Goal: Task Accomplishment & Management: Complete application form

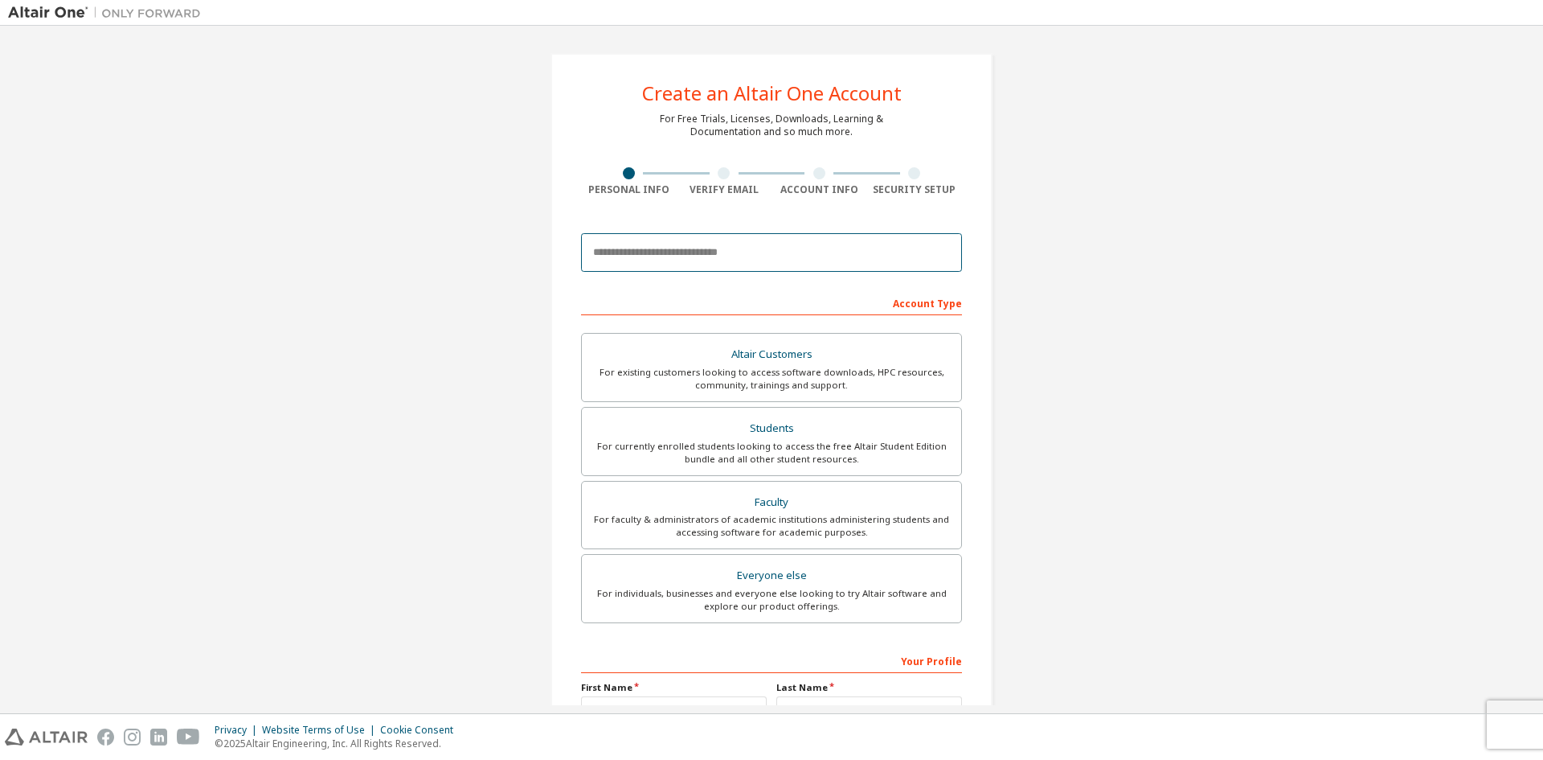
click at [650, 249] on input "email" at bounding box center [771, 252] width 381 height 39
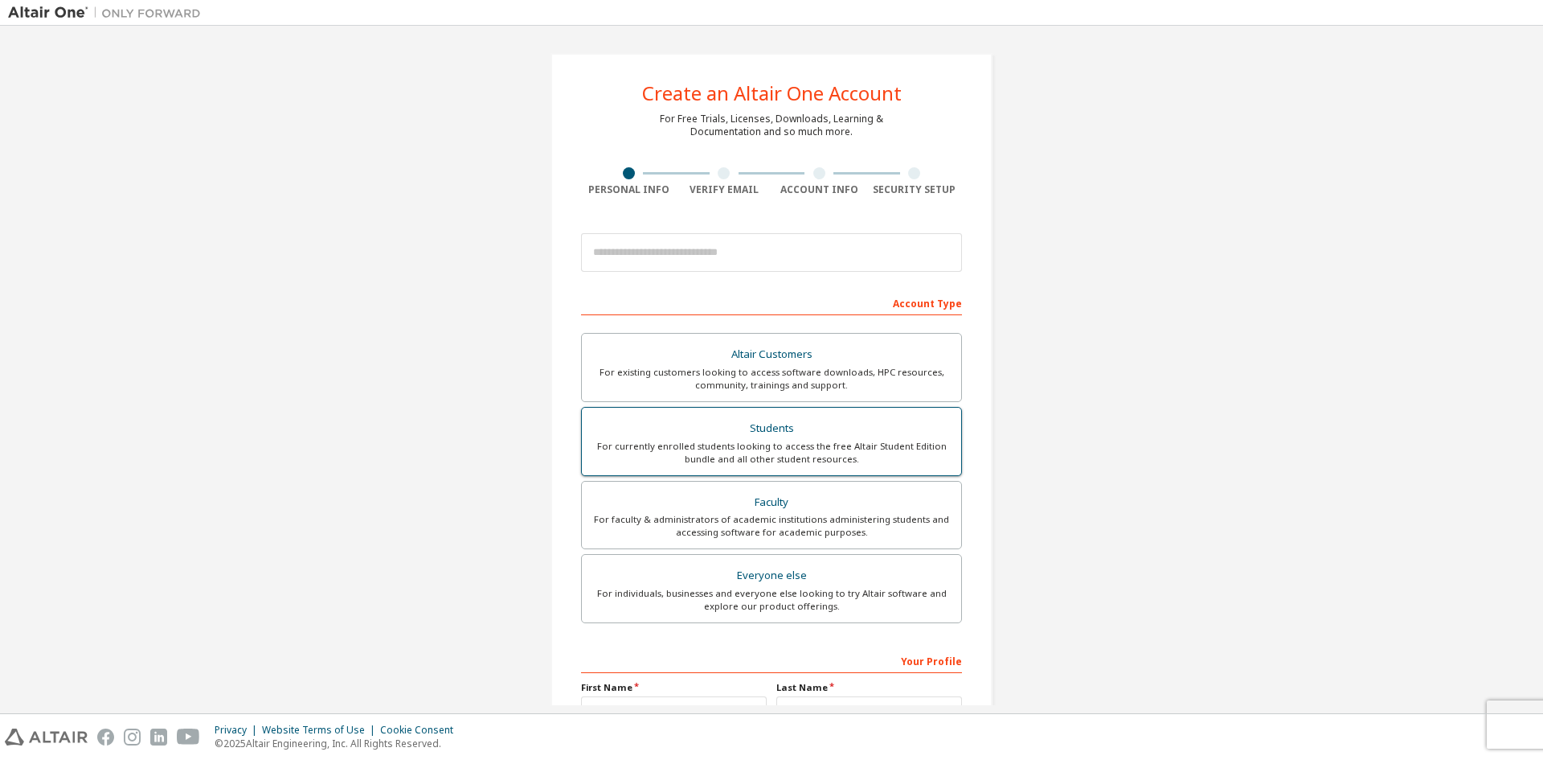
click at [730, 433] on div "Students" at bounding box center [772, 428] width 360 height 23
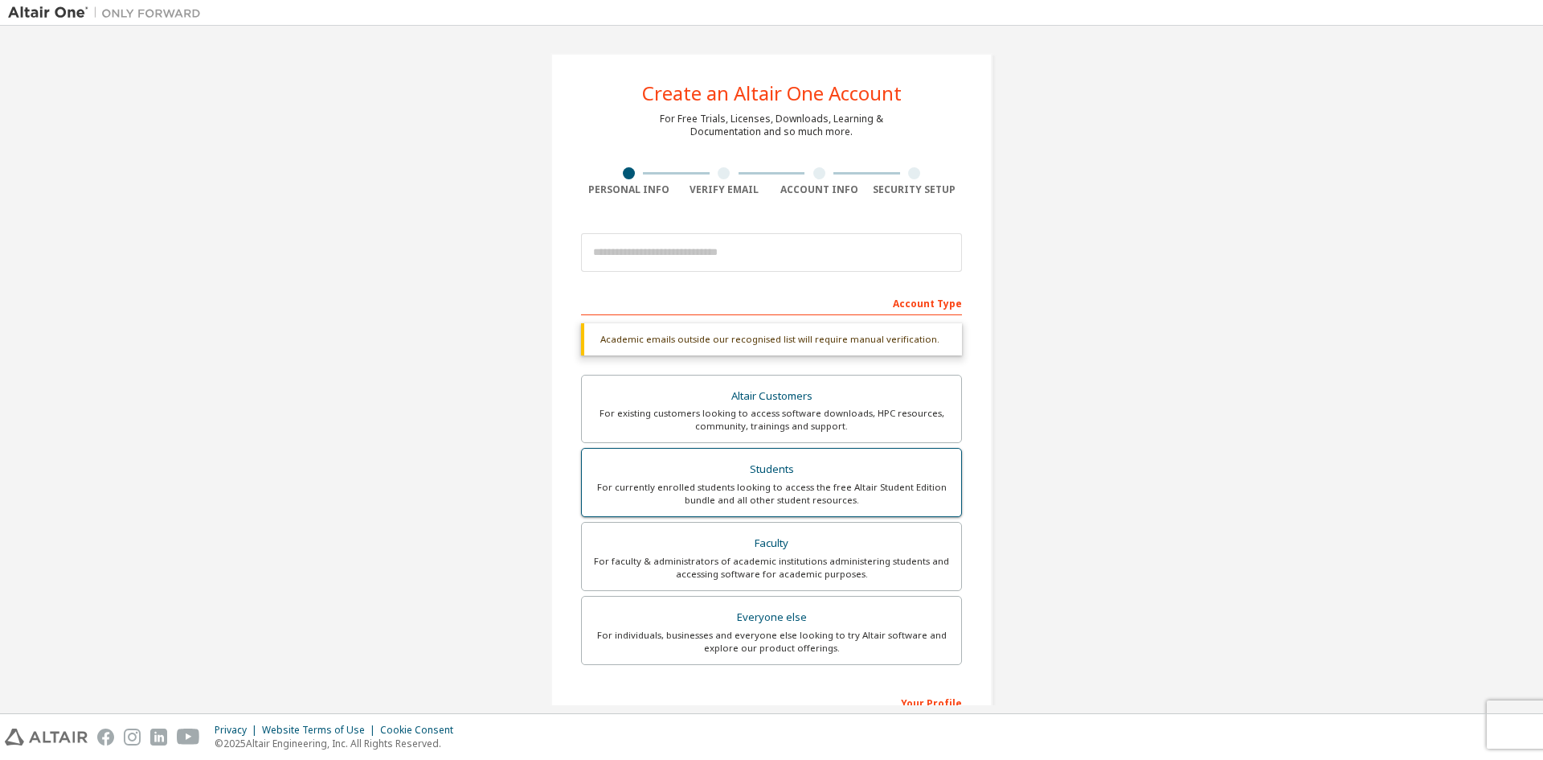
click at [714, 475] on div "Students" at bounding box center [772, 469] width 360 height 23
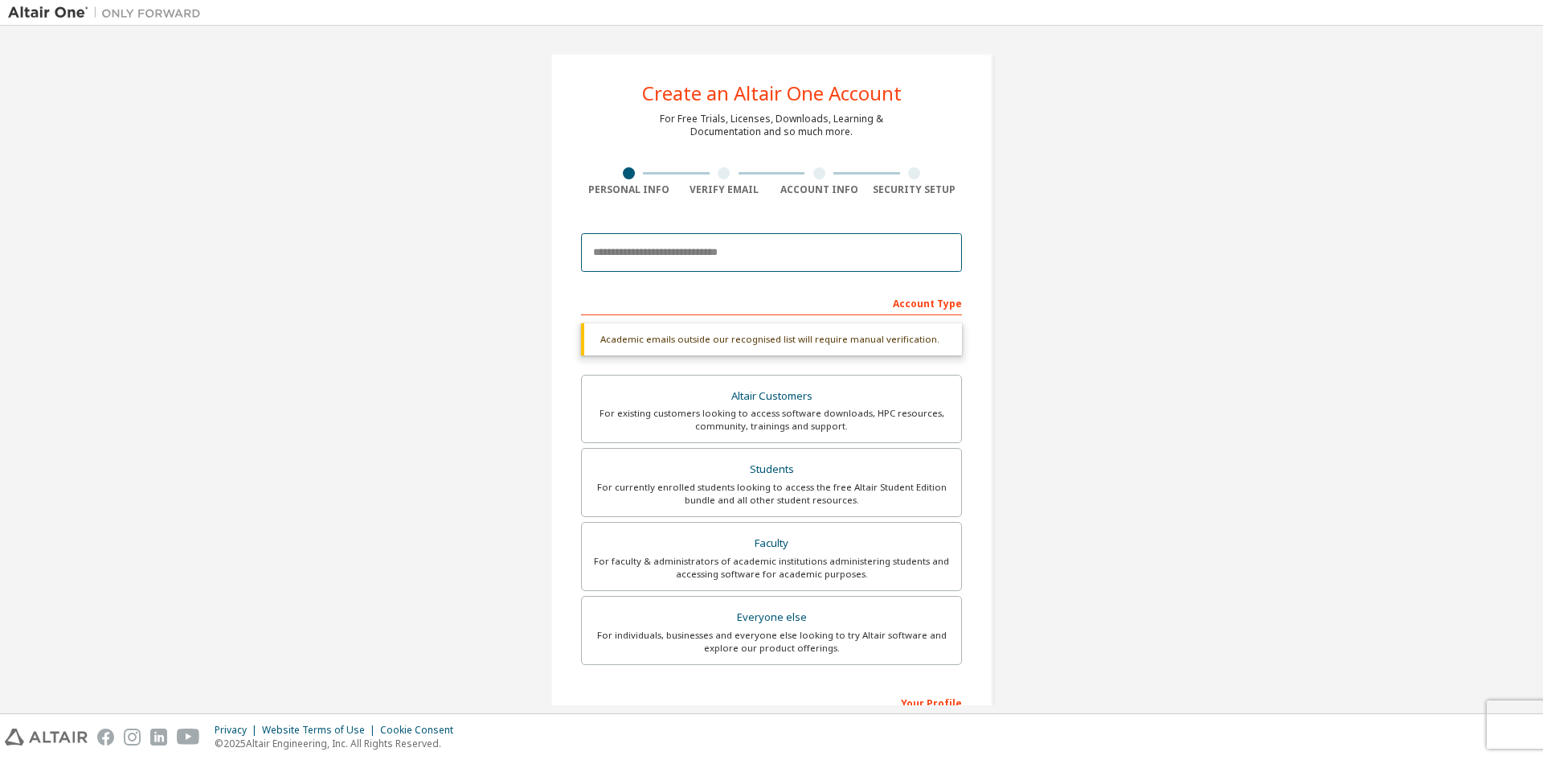
click at [607, 244] on input "email" at bounding box center [771, 252] width 381 height 39
type input "**********"
click at [686, 285] on form "**********" at bounding box center [771, 560] width 381 height 671
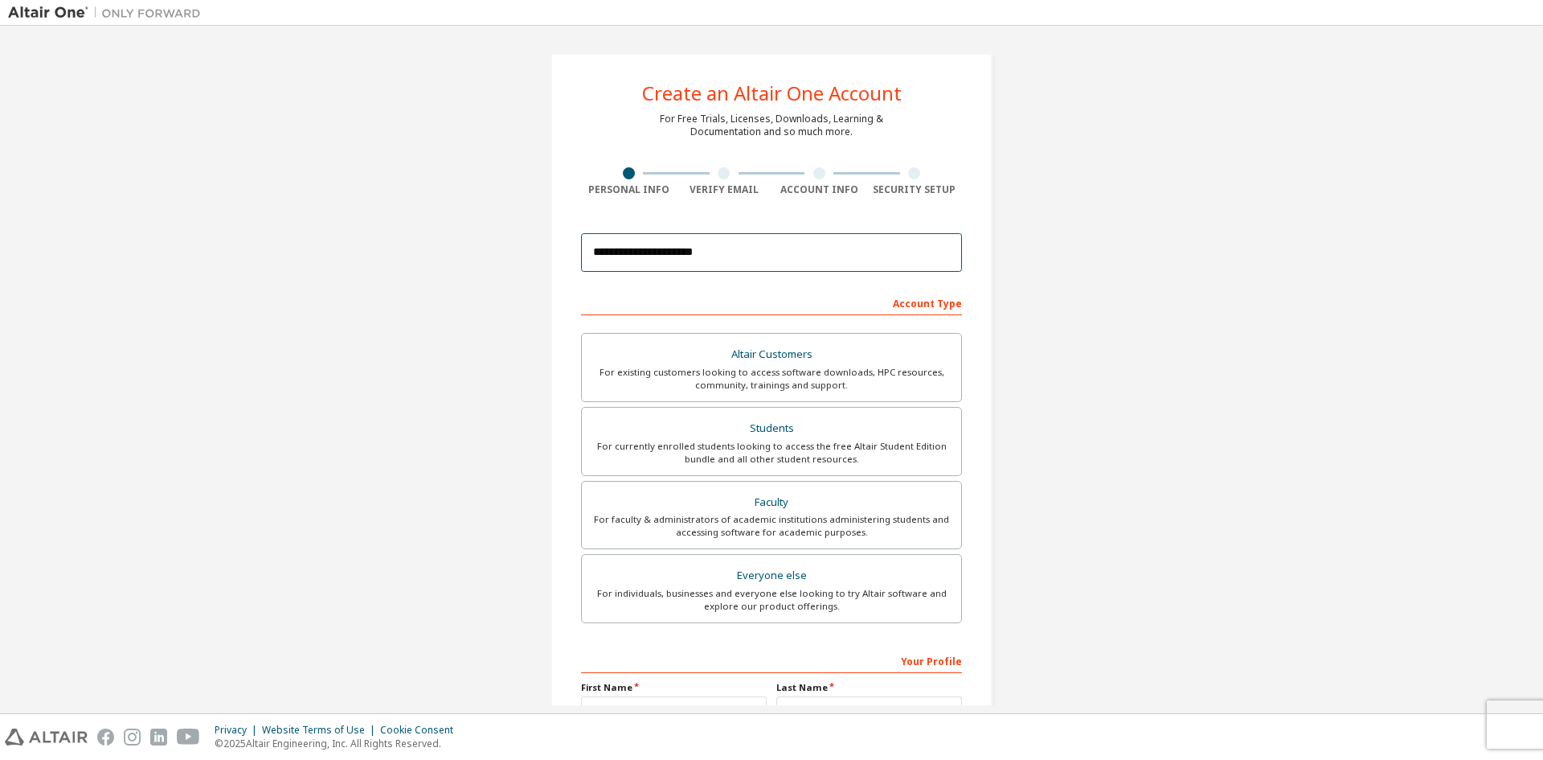
click at [751, 255] on input "**********" at bounding box center [771, 252] width 381 height 39
click at [772, 285] on form "**********" at bounding box center [771, 540] width 381 height 630
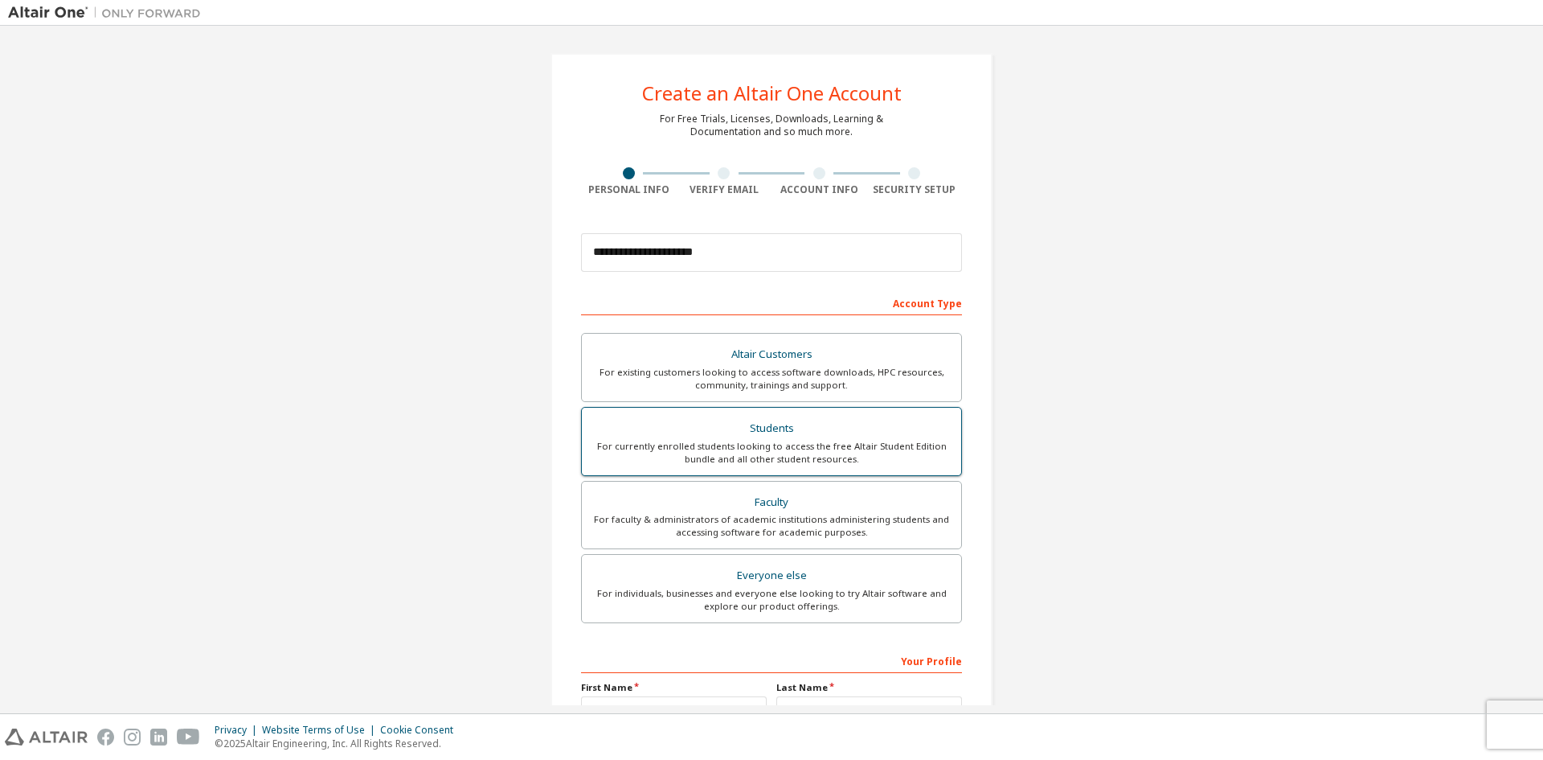
click at [736, 441] on div "For currently enrolled students looking to access the free Altair Student Editi…" at bounding box center [772, 453] width 360 height 26
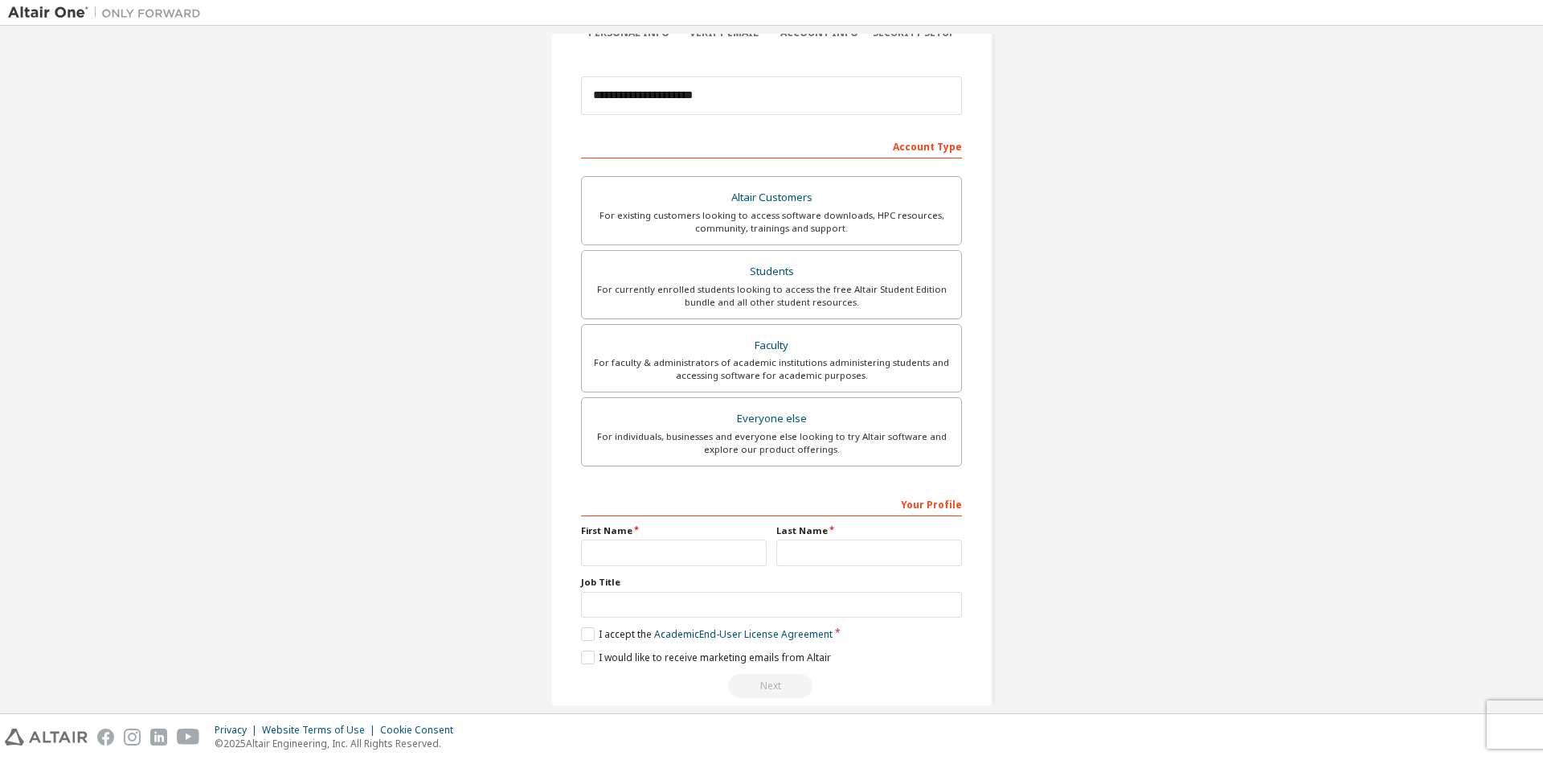
scroll to position [161, 0]
click at [602, 550] on input "text" at bounding box center [674, 548] width 186 height 27
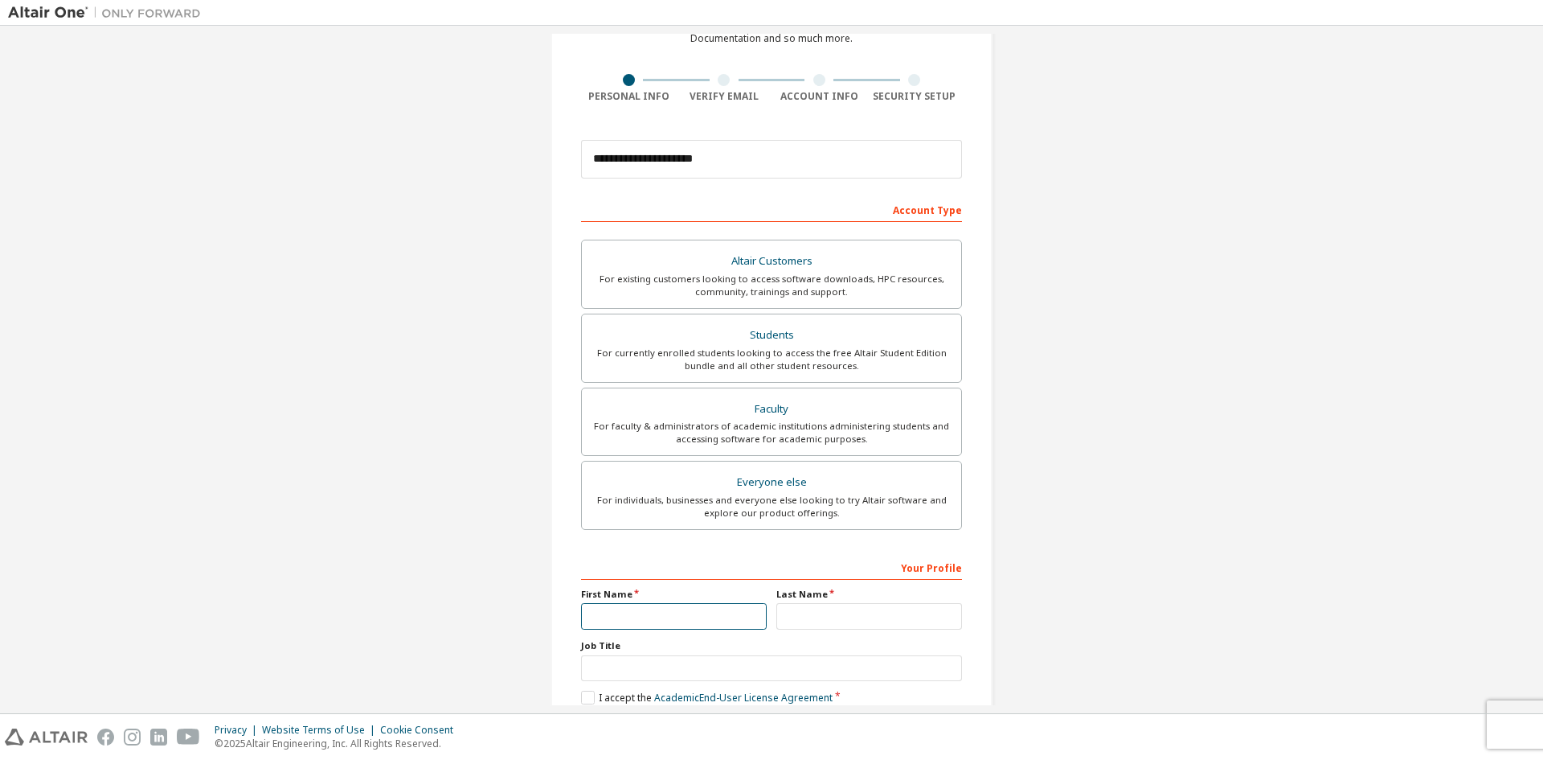
scroll to position [180, 0]
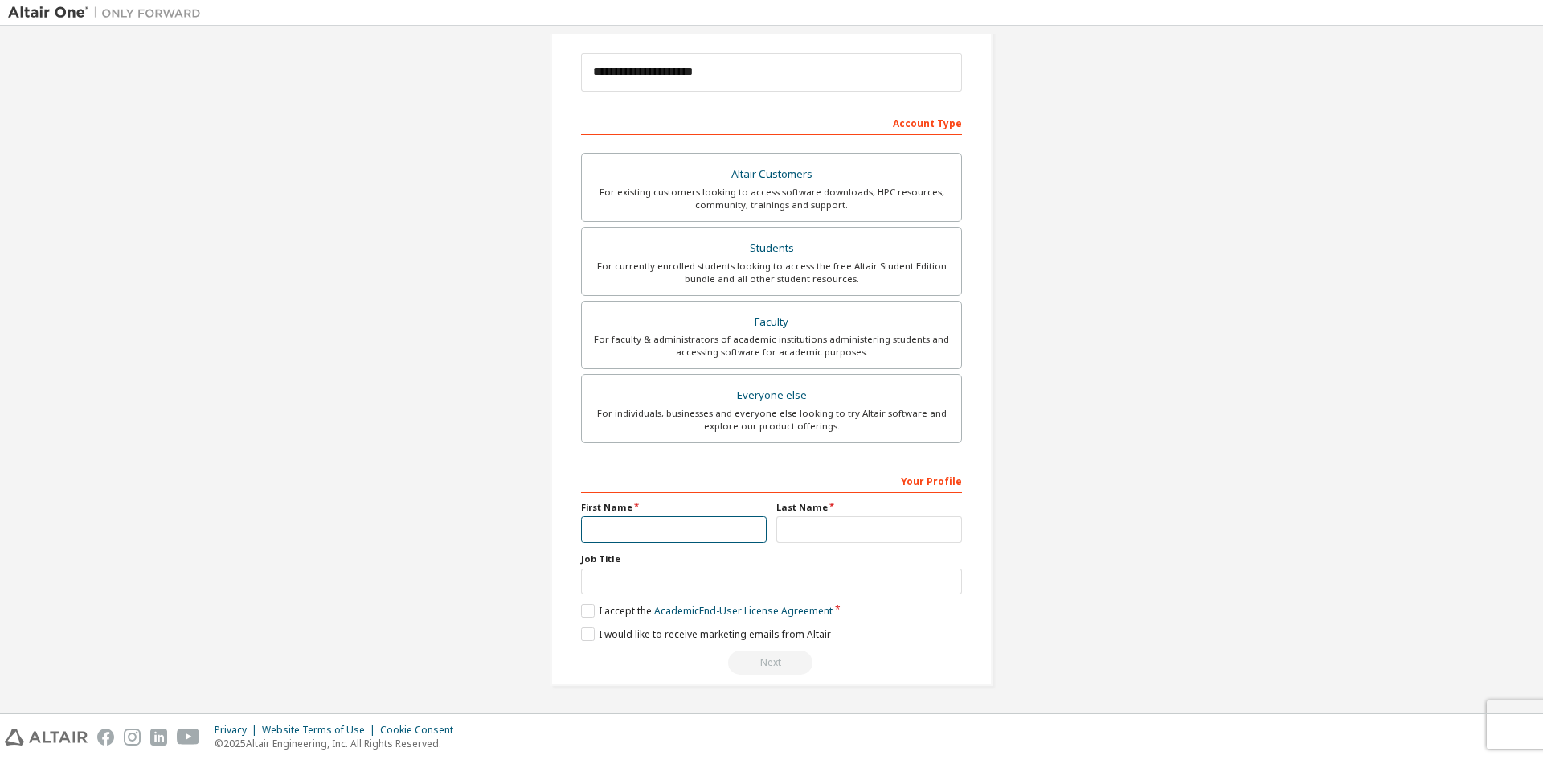
click at [629, 530] on input "text" at bounding box center [674, 529] width 186 height 27
type input "*"
type input "**"
click at [777, 528] on input "text" at bounding box center [870, 529] width 186 height 27
type input "*"
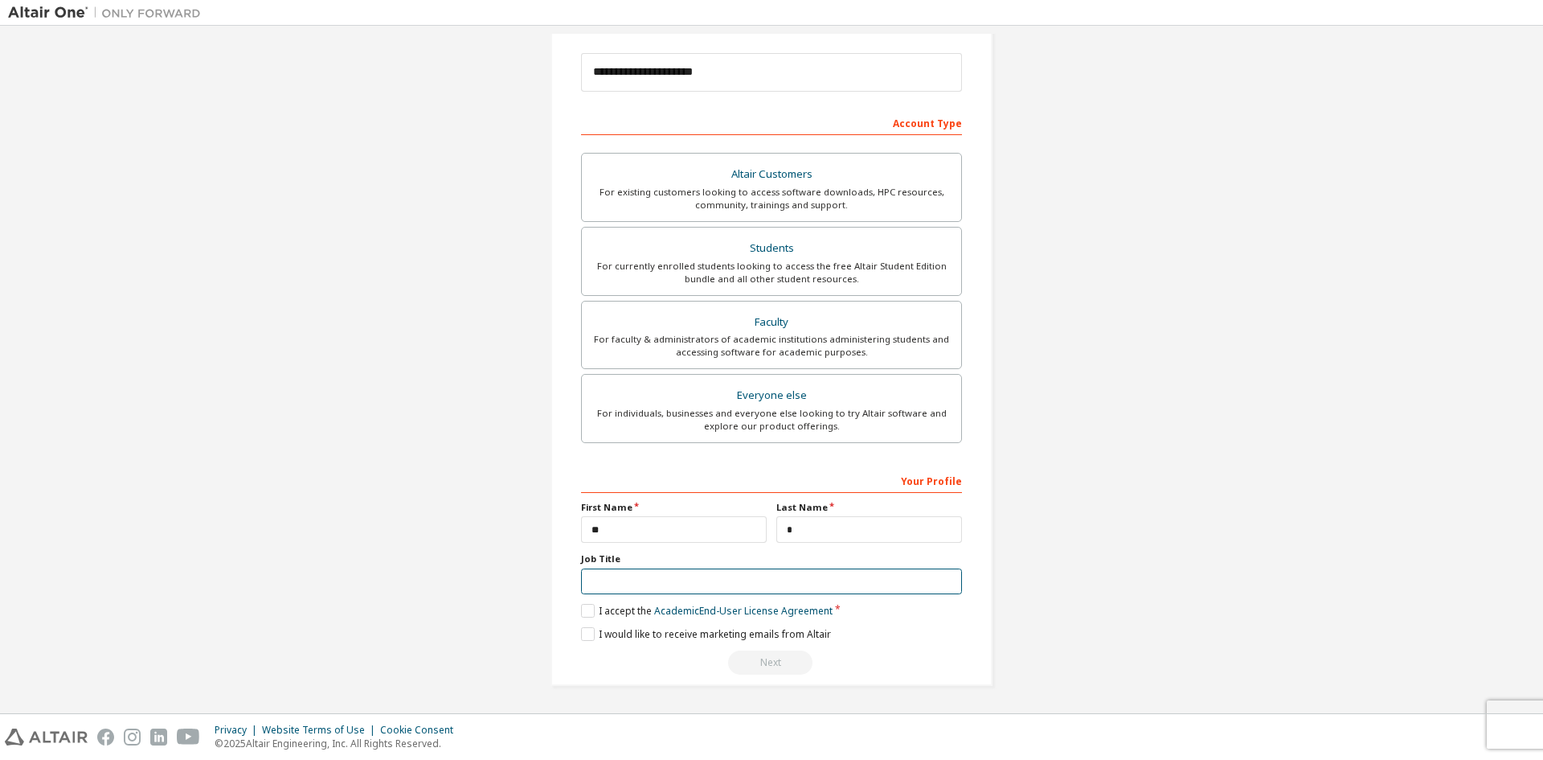
click at [609, 583] on input "text" at bounding box center [771, 581] width 381 height 27
click at [581, 608] on label "I accept the Academic End-User License Agreement" at bounding box center [707, 611] width 252 height 14
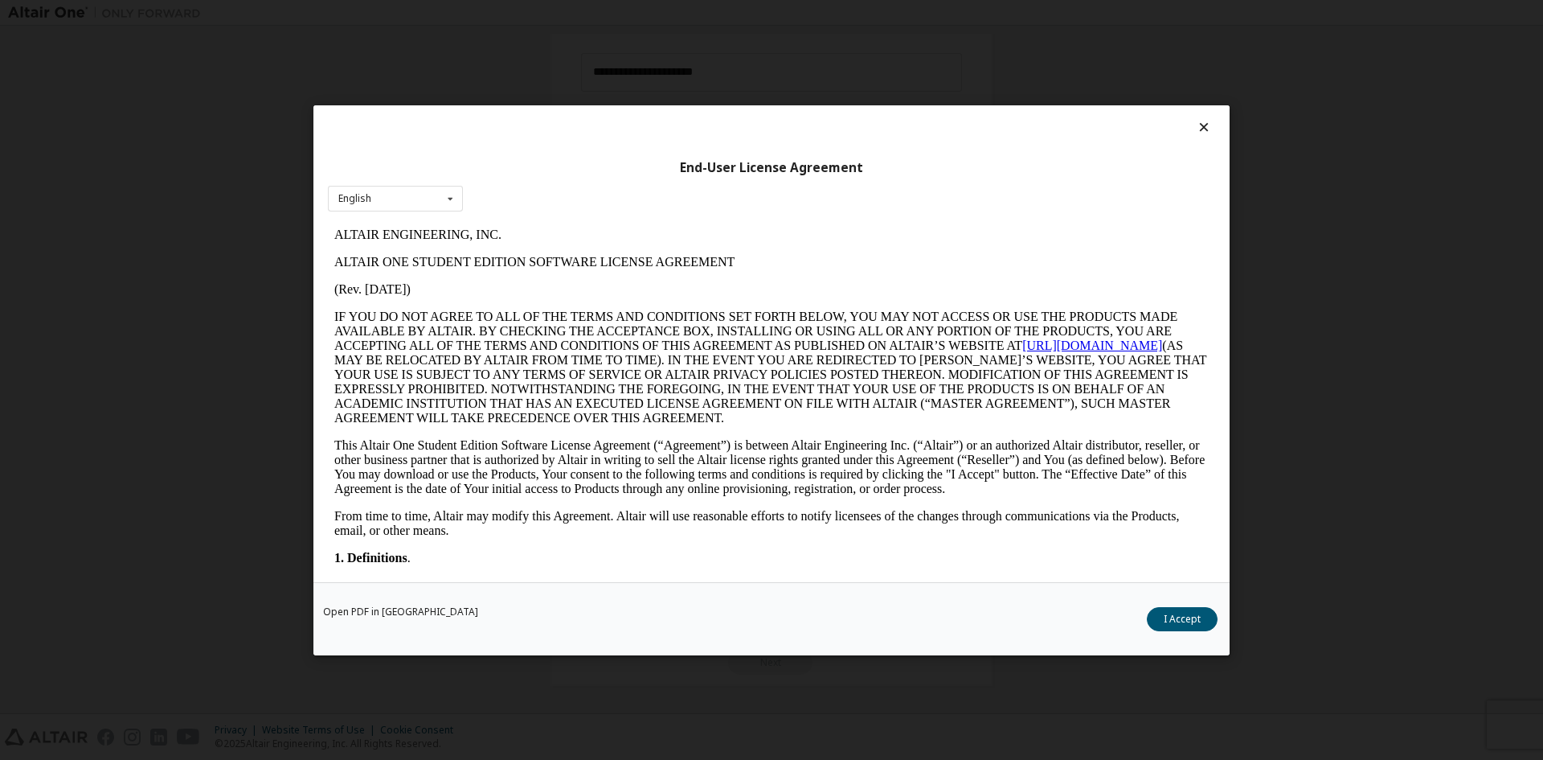
scroll to position [0, 0]
click at [416, 199] on div "English English" at bounding box center [395, 198] width 135 height 27
click at [1191, 620] on button "I Accept" at bounding box center [1182, 618] width 71 height 24
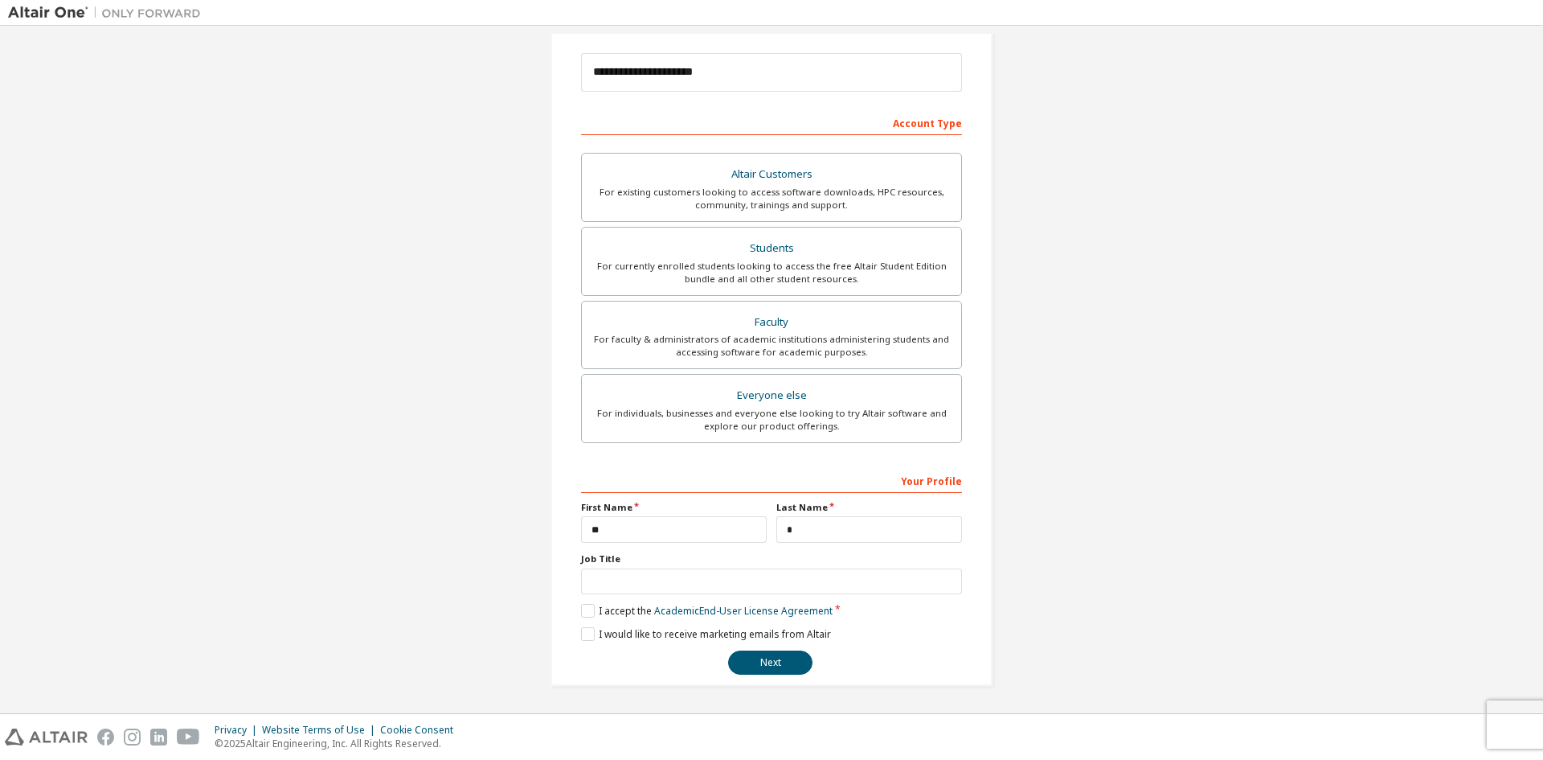
click at [666, 626] on div "**********" at bounding box center [771, 571] width 381 height 208
click at [612, 632] on label "I would like to receive marketing emails from Altair" at bounding box center [706, 634] width 250 height 14
click at [588, 634] on label "I would like to receive marketing emails from Altair" at bounding box center [706, 634] width 250 height 14
click at [769, 645] on div "**********" at bounding box center [771, 571] width 381 height 208
click at [756, 660] on button "Next" at bounding box center [770, 662] width 84 height 24
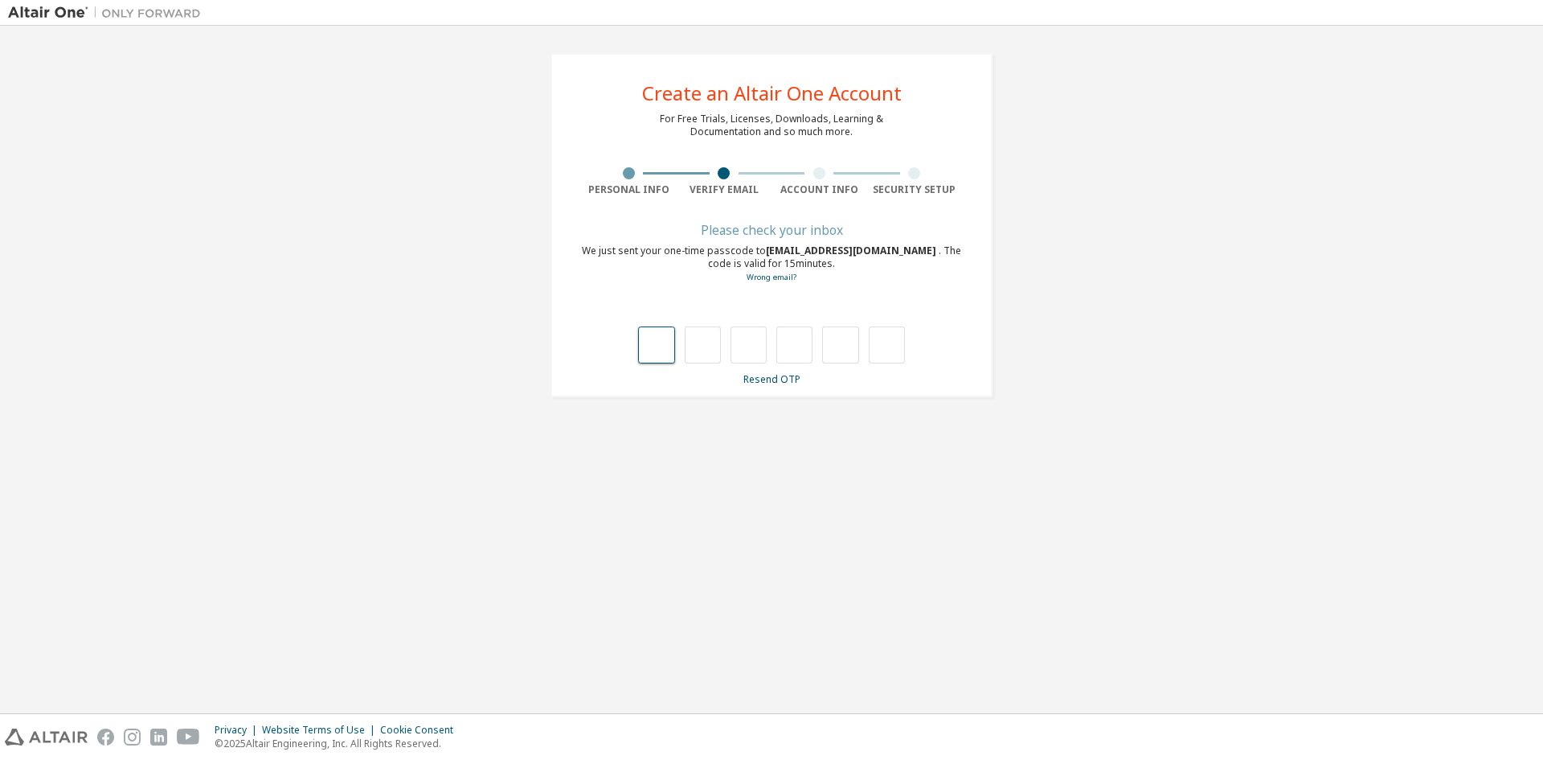
type input "*"
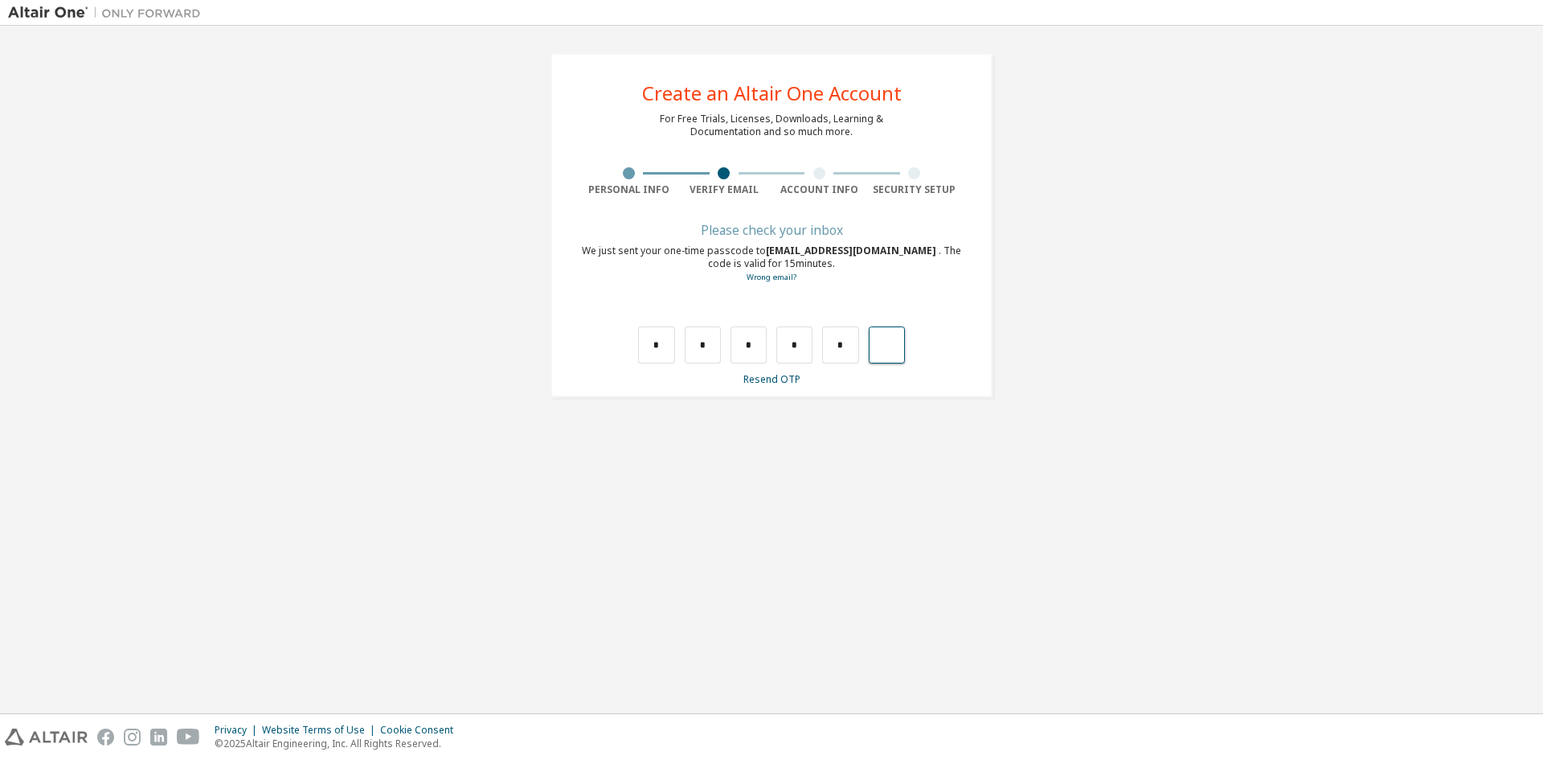
type input "*"
click at [658, 354] on input "text" at bounding box center [656, 344] width 36 height 37
type input "*"
click at [705, 354] on input "*" at bounding box center [703, 344] width 36 height 37
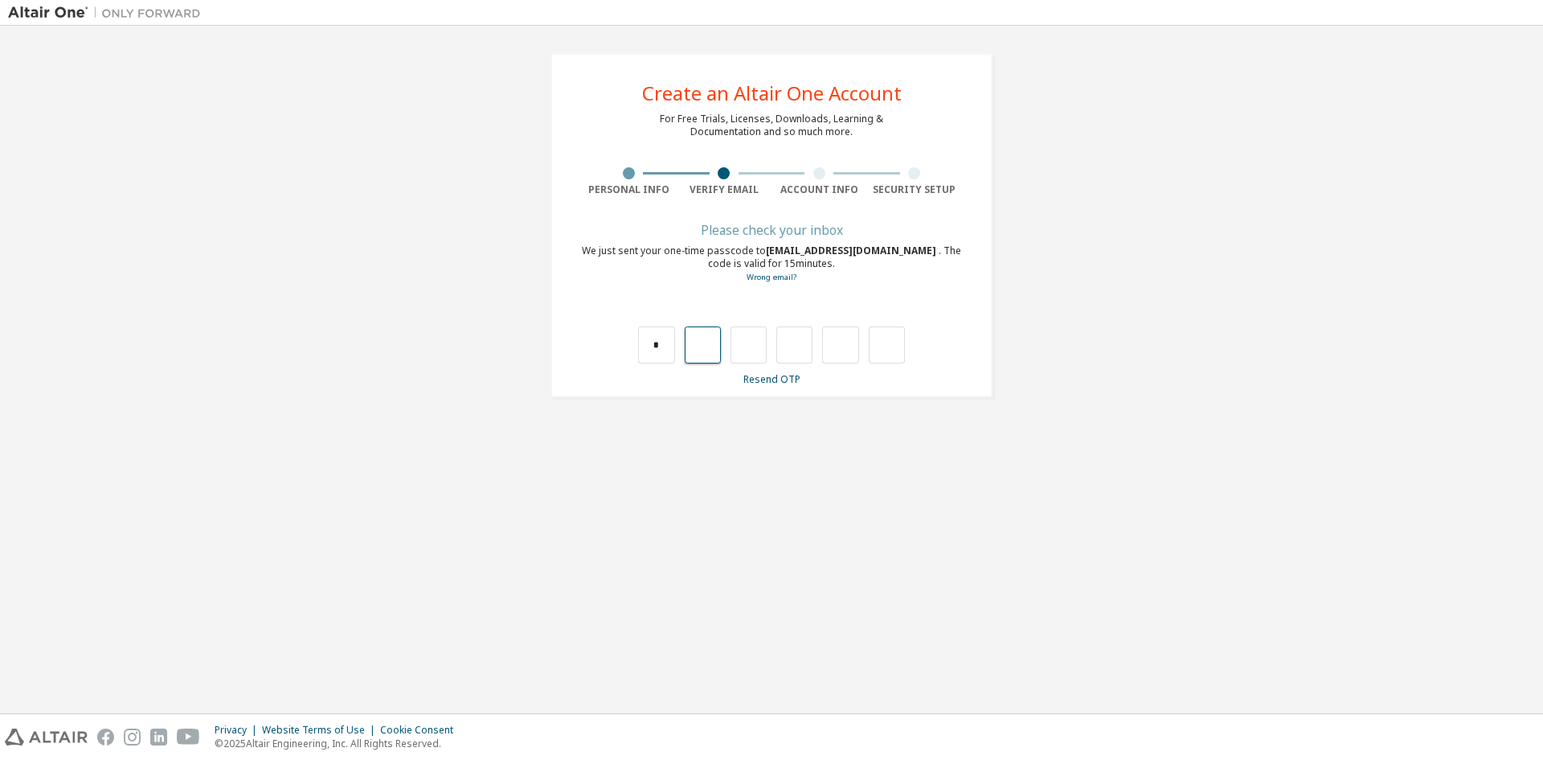
type input "*"
click at [781, 344] on input "*" at bounding box center [795, 344] width 36 height 37
drag, startPoint x: 793, startPoint y: 343, endPoint x: 795, endPoint y: 357, distance: 13.8
click at [795, 357] on input "*" at bounding box center [795, 344] width 36 height 37
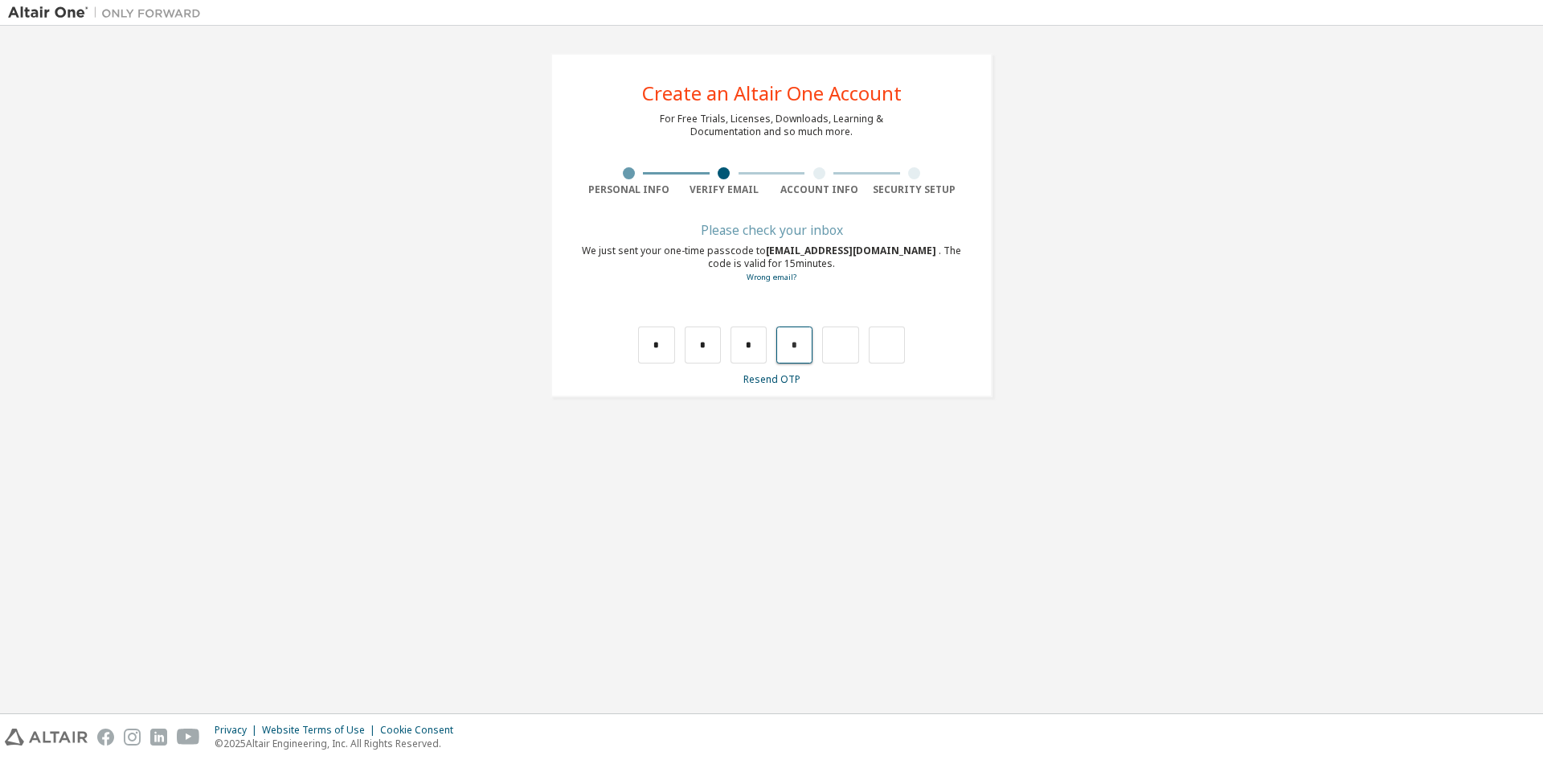
type input "*"
click at [846, 350] on input "*" at bounding box center [840, 344] width 36 height 37
click at [842, 339] on input "text" at bounding box center [840, 344] width 36 height 37
type input "*"
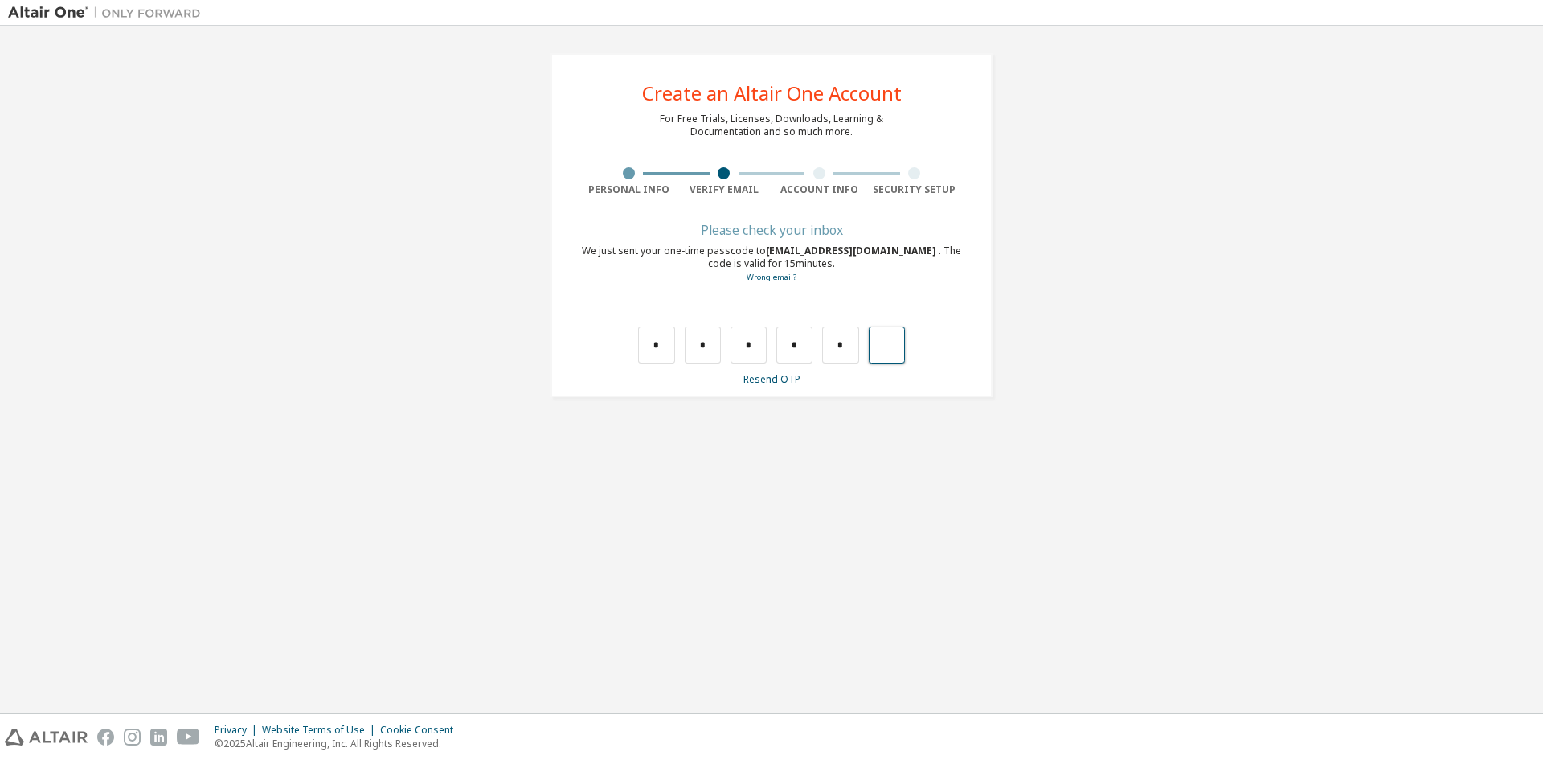
type input "*"
click at [882, 347] on div "*" at bounding box center [877, 344] width 36 height 37
click at [874, 344] on input "text" at bounding box center [887, 344] width 36 height 37
type input "*"
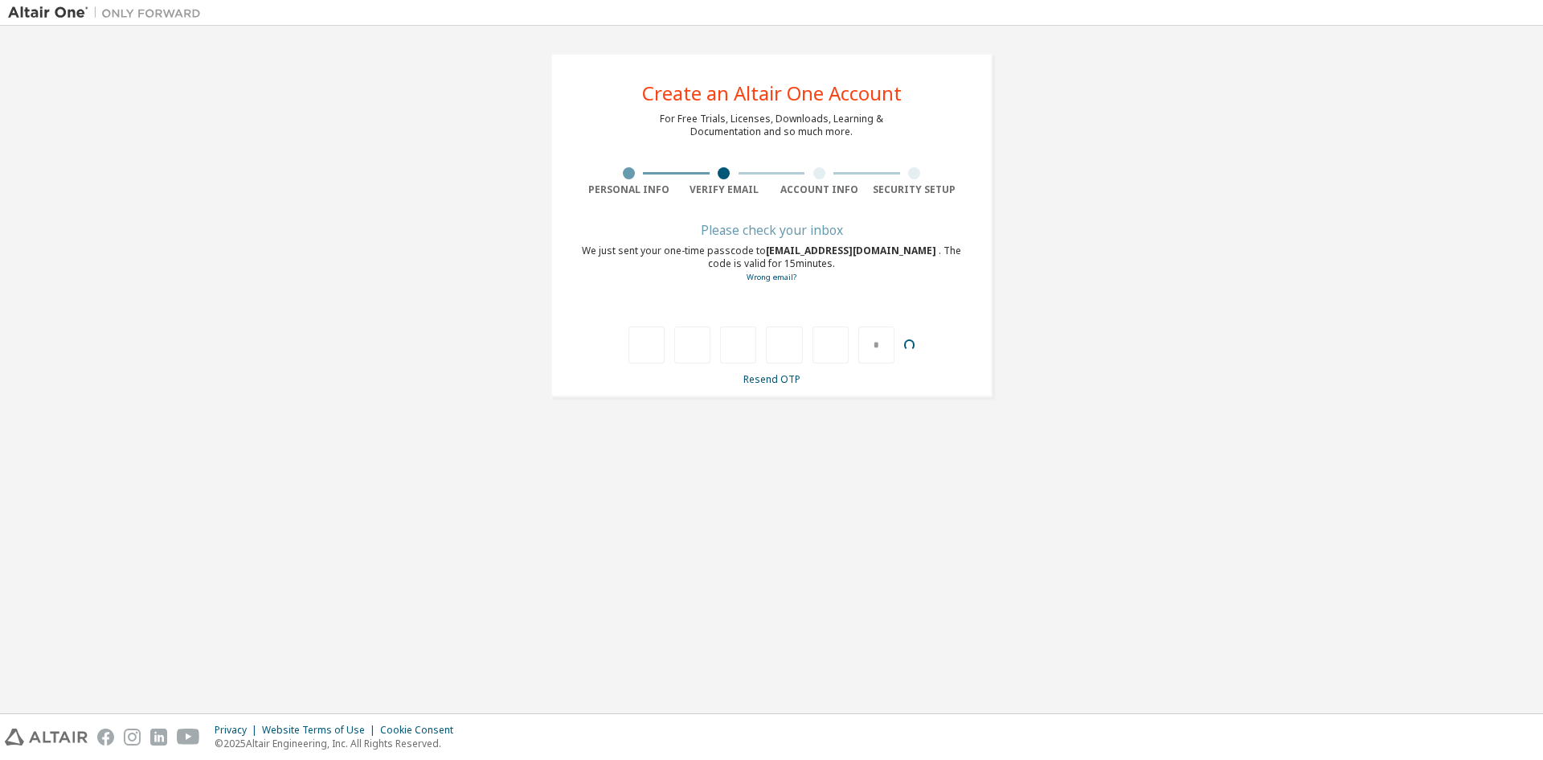
click at [831, 339] on div at bounding box center [831, 344] width 36 height 37
click at [651, 338] on input "text" at bounding box center [656, 344] width 36 height 37
click at [889, 341] on input "text" at bounding box center [887, 344] width 36 height 37
type input "*"
click at [838, 346] on div at bounding box center [831, 344] width 36 height 37
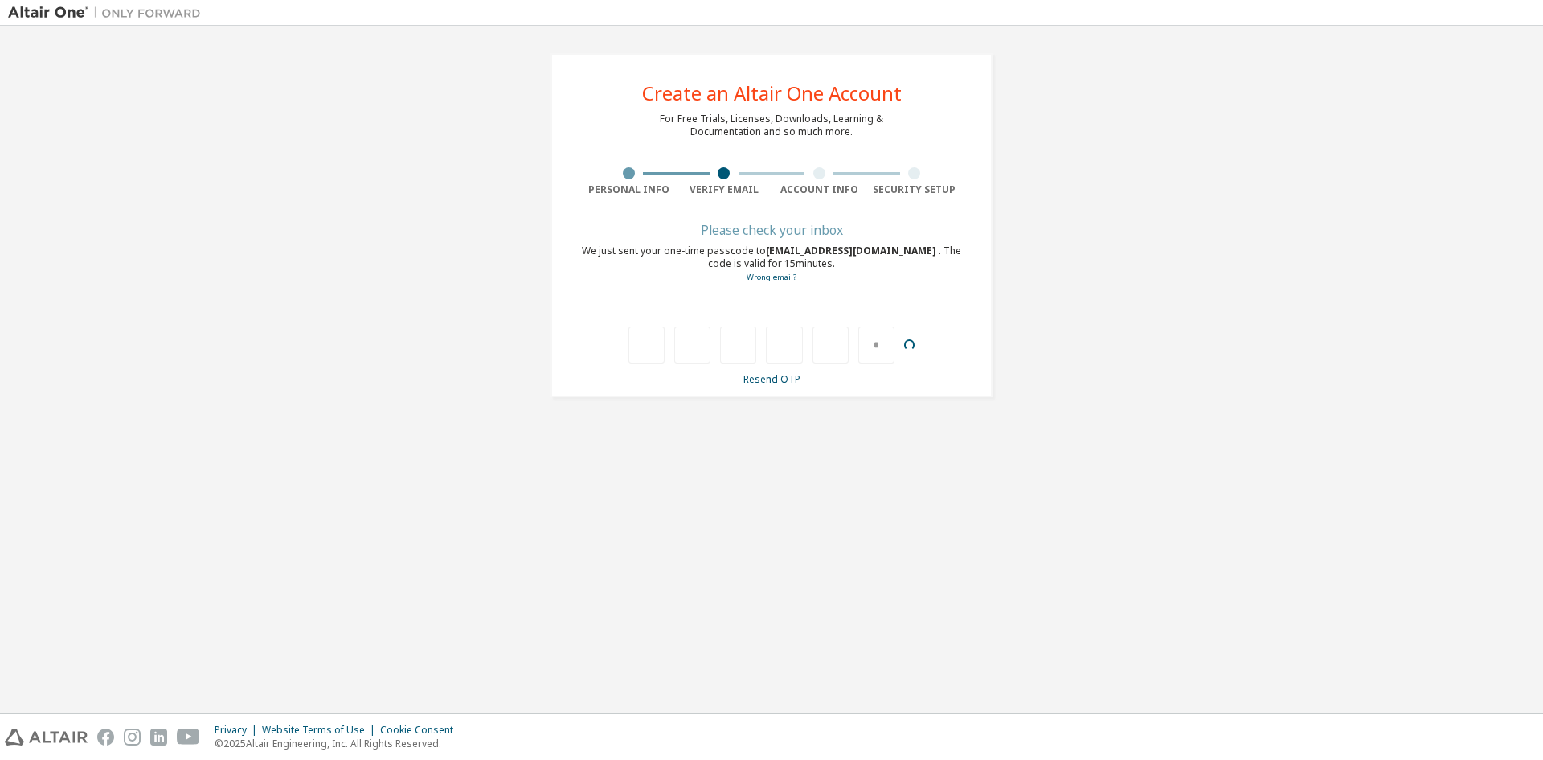
click at [831, 346] on div at bounding box center [831, 344] width 36 height 37
click at [649, 350] on input "text" at bounding box center [656, 344] width 36 height 37
type input "*"
click at [708, 347] on input "*" at bounding box center [703, 344] width 36 height 37
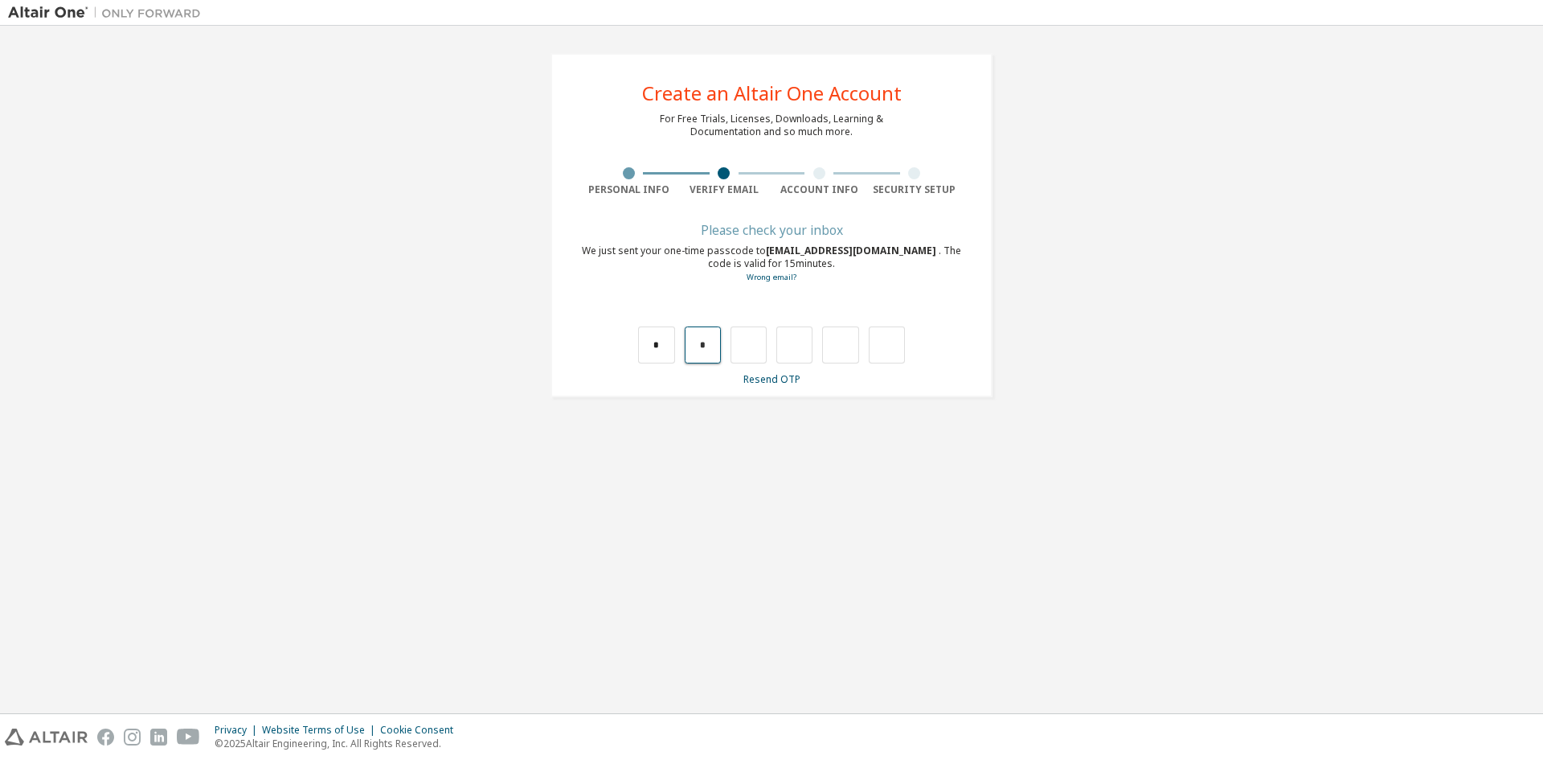
click at [682, 349] on div "* *" at bounding box center [771, 344] width 267 height 37
click at [696, 345] on input "*" at bounding box center [703, 344] width 36 height 37
type input "*"
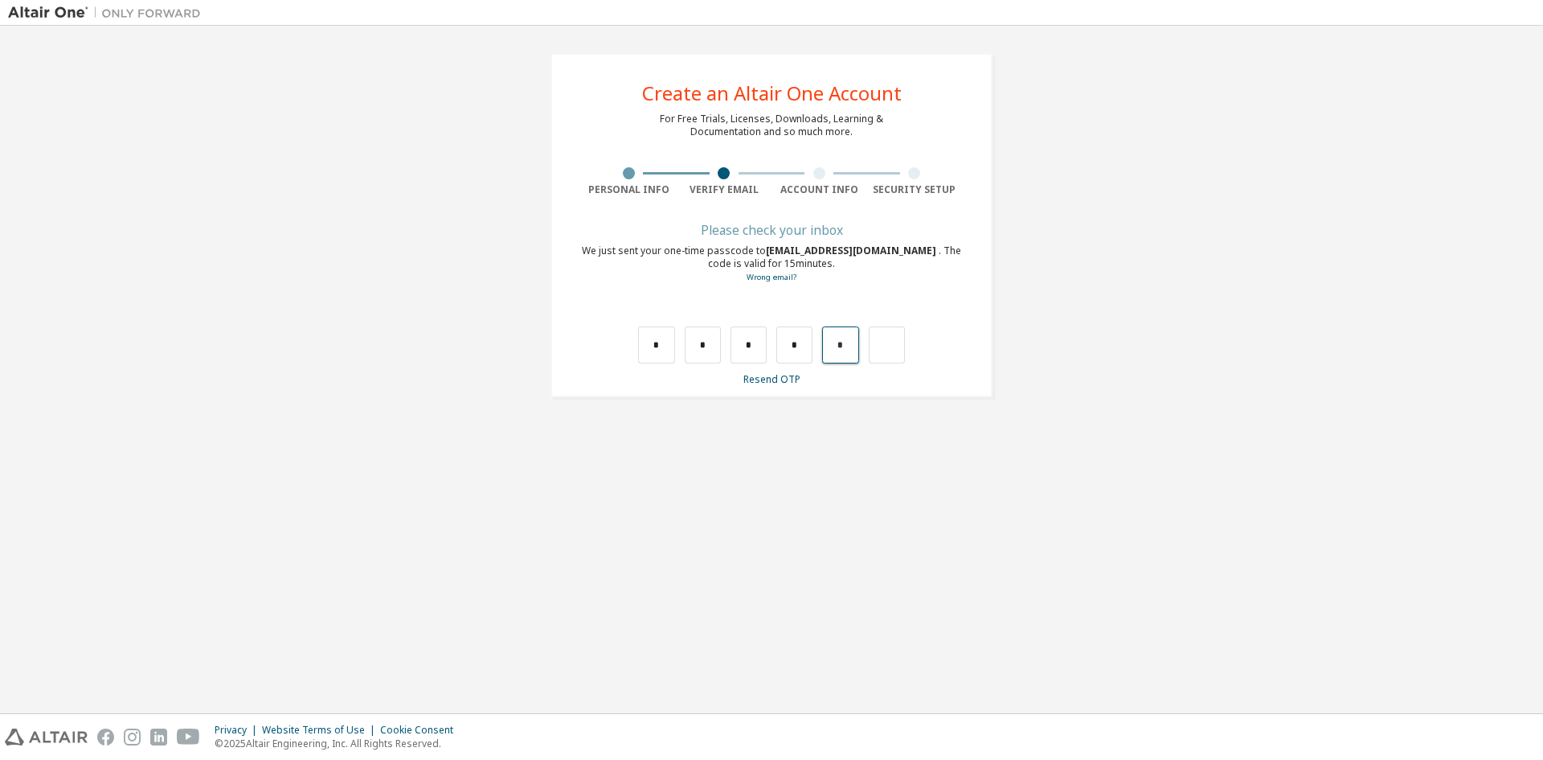
click at [842, 345] on input "*" at bounding box center [840, 344] width 36 height 37
click at [844, 350] on input "text" at bounding box center [840, 344] width 36 height 37
type input "*"
click at [647, 346] on input "text" at bounding box center [656, 344] width 36 height 37
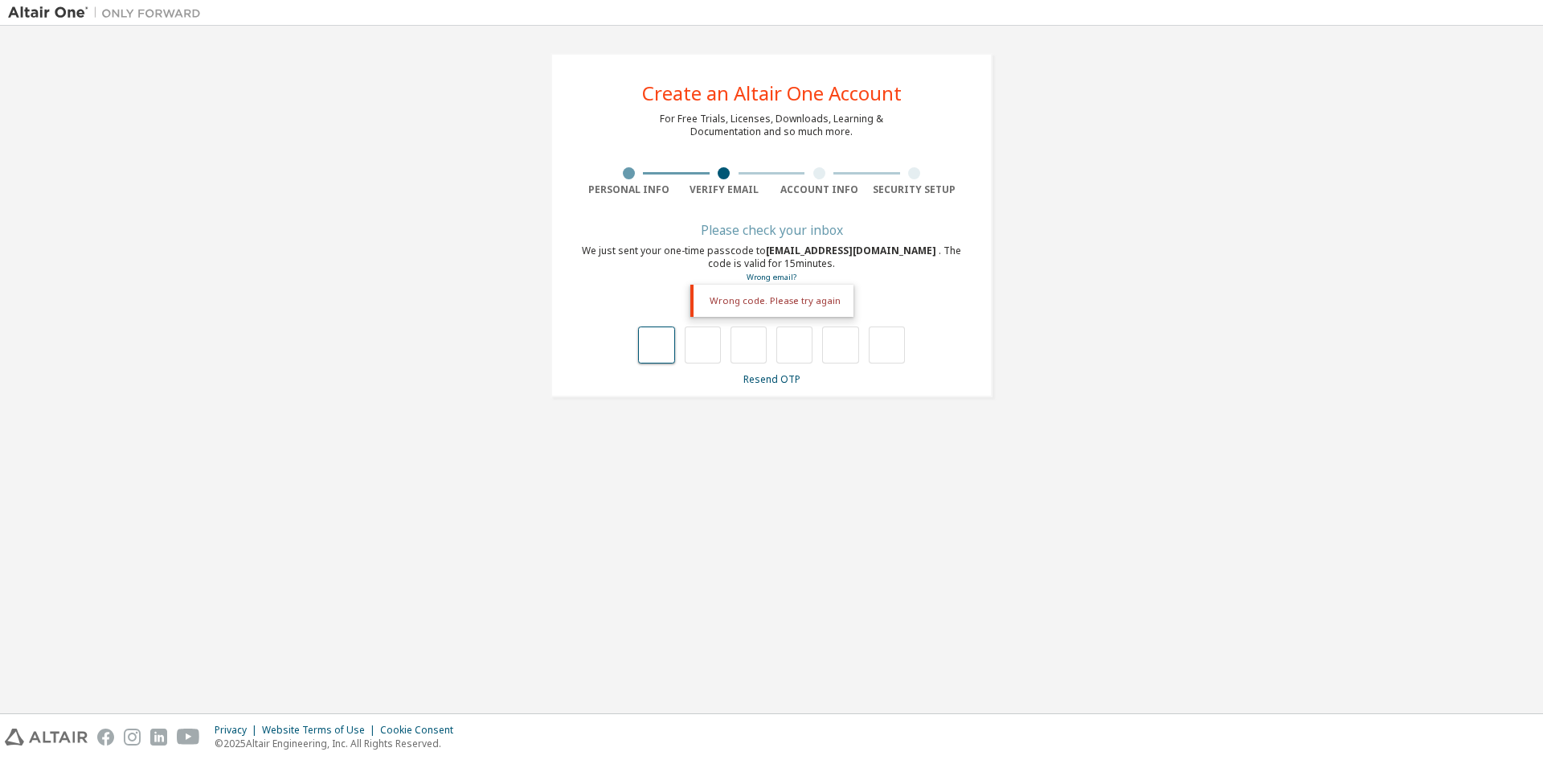
type input "*"
drag, startPoint x: 791, startPoint y: 342, endPoint x: 798, endPoint y: 350, distance: 10.8
click at [798, 350] on input "*" at bounding box center [795, 344] width 36 height 37
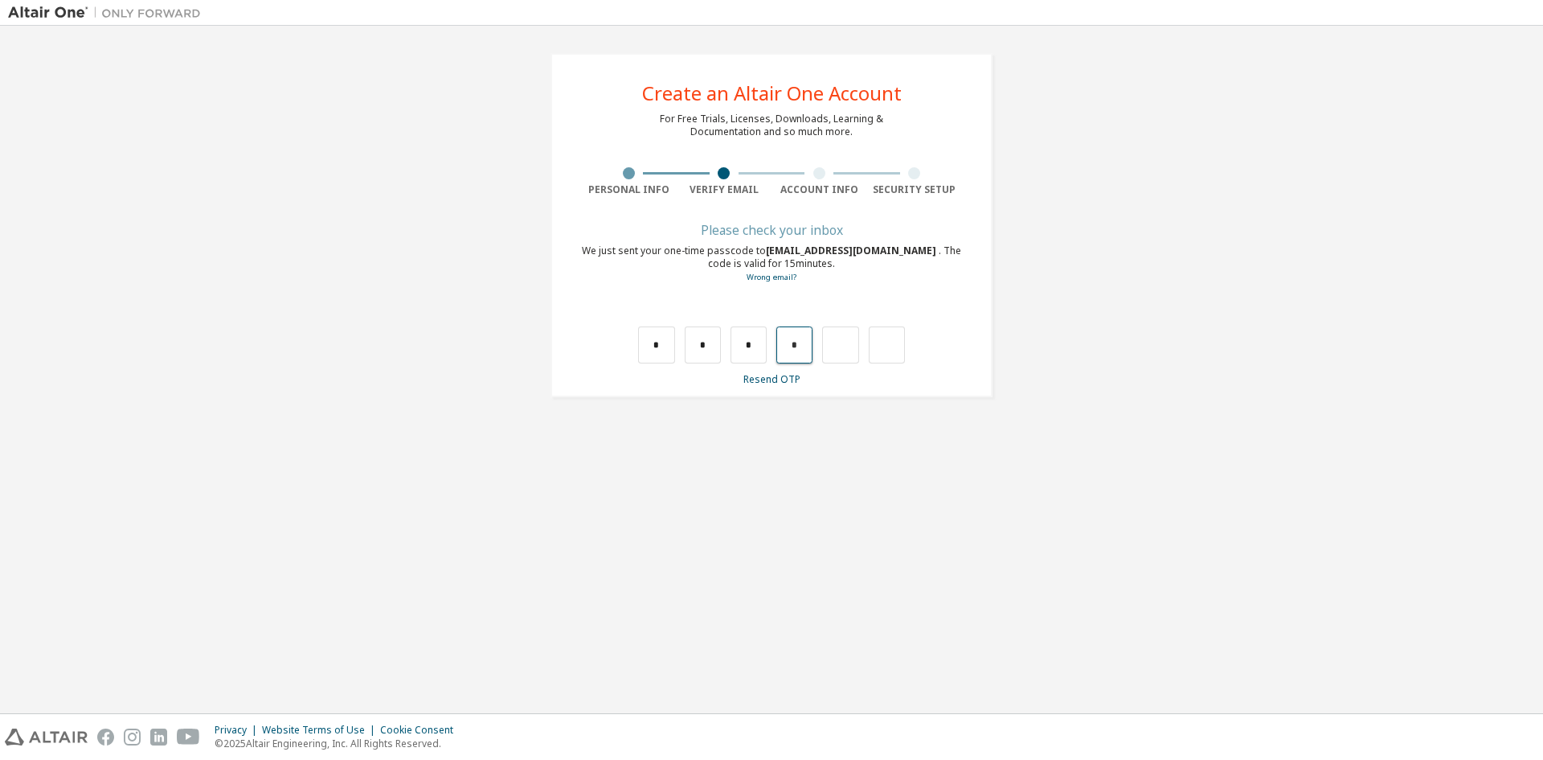
type input "*"
drag, startPoint x: 834, startPoint y: 343, endPoint x: 852, endPoint y: 346, distance: 18.8
click at [852, 346] on input "*" at bounding box center [840, 344] width 36 height 37
drag, startPoint x: 690, startPoint y: 346, endPoint x: 711, endPoint y: 344, distance: 21.0
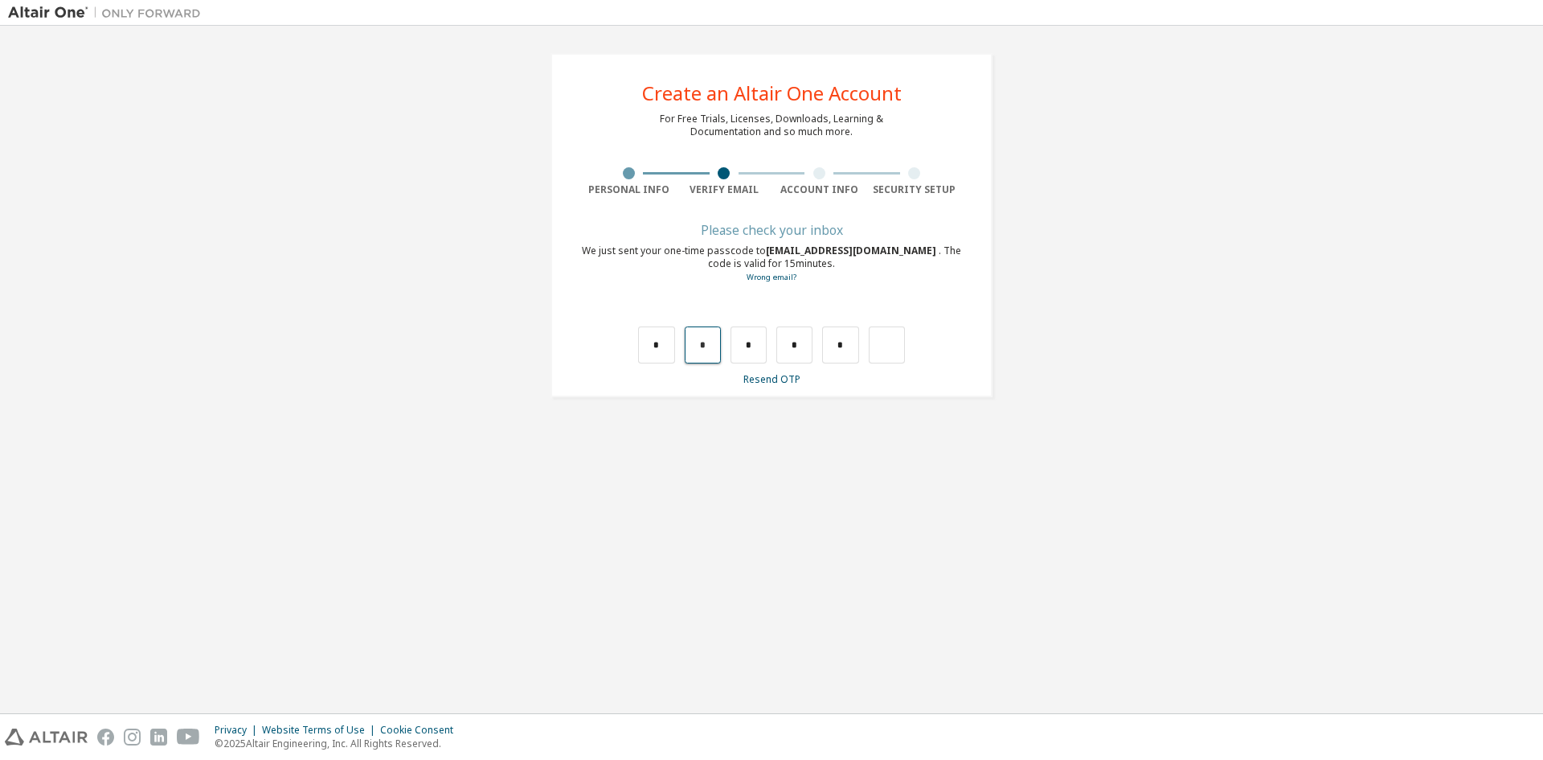
click at [711, 344] on input "*" at bounding box center [703, 344] width 36 height 37
type input "*"
drag, startPoint x: 830, startPoint y: 342, endPoint x: 846, endPoint y: 345, distance: 16.3
click at [846, 345] on input "*" at bounding box center [840, 344] width 36 height 37
type input "*"
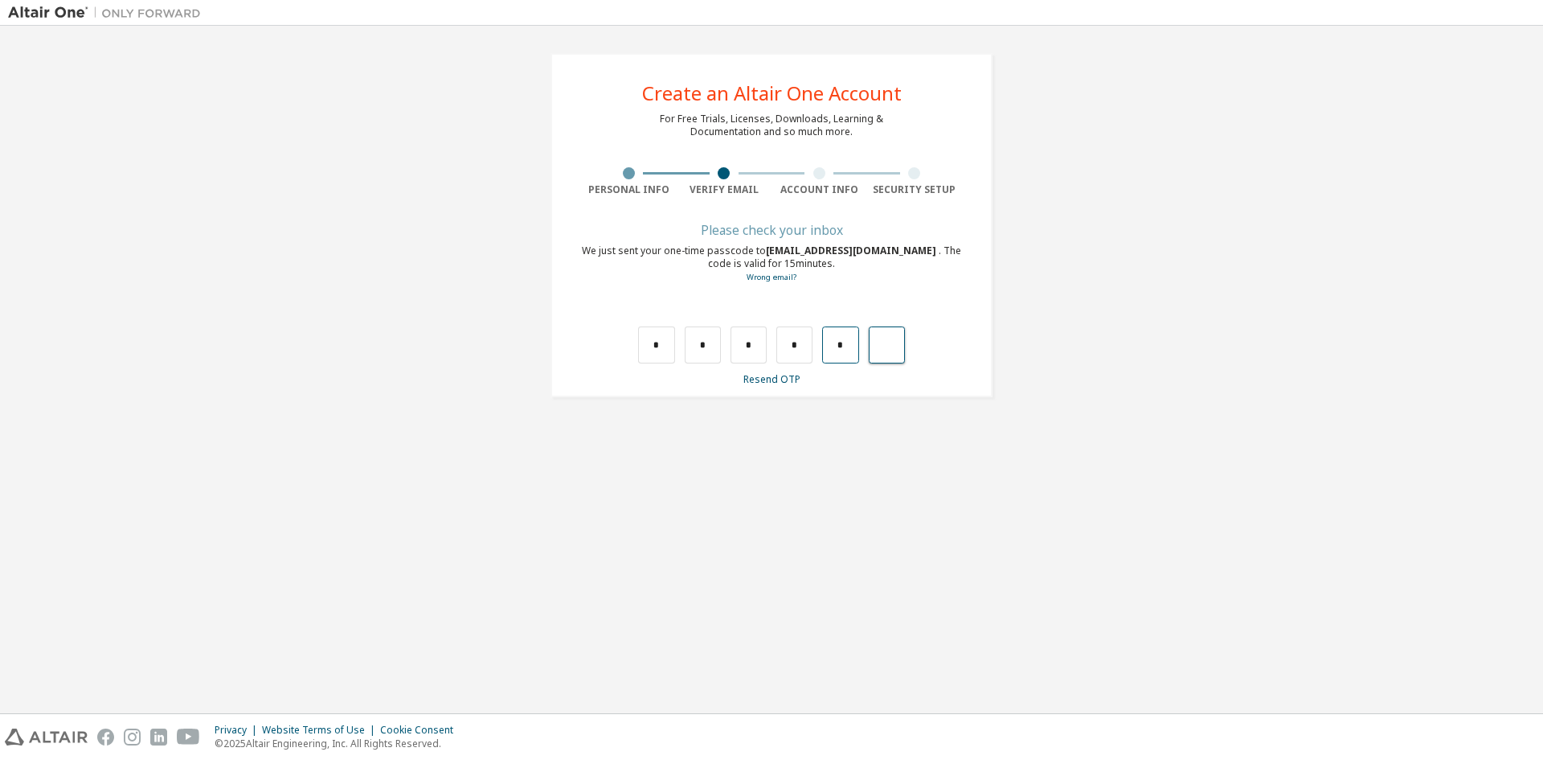
type input "*"
click at [830, 346] on div "*" at bounding box center [831, 344] width 36 height 37
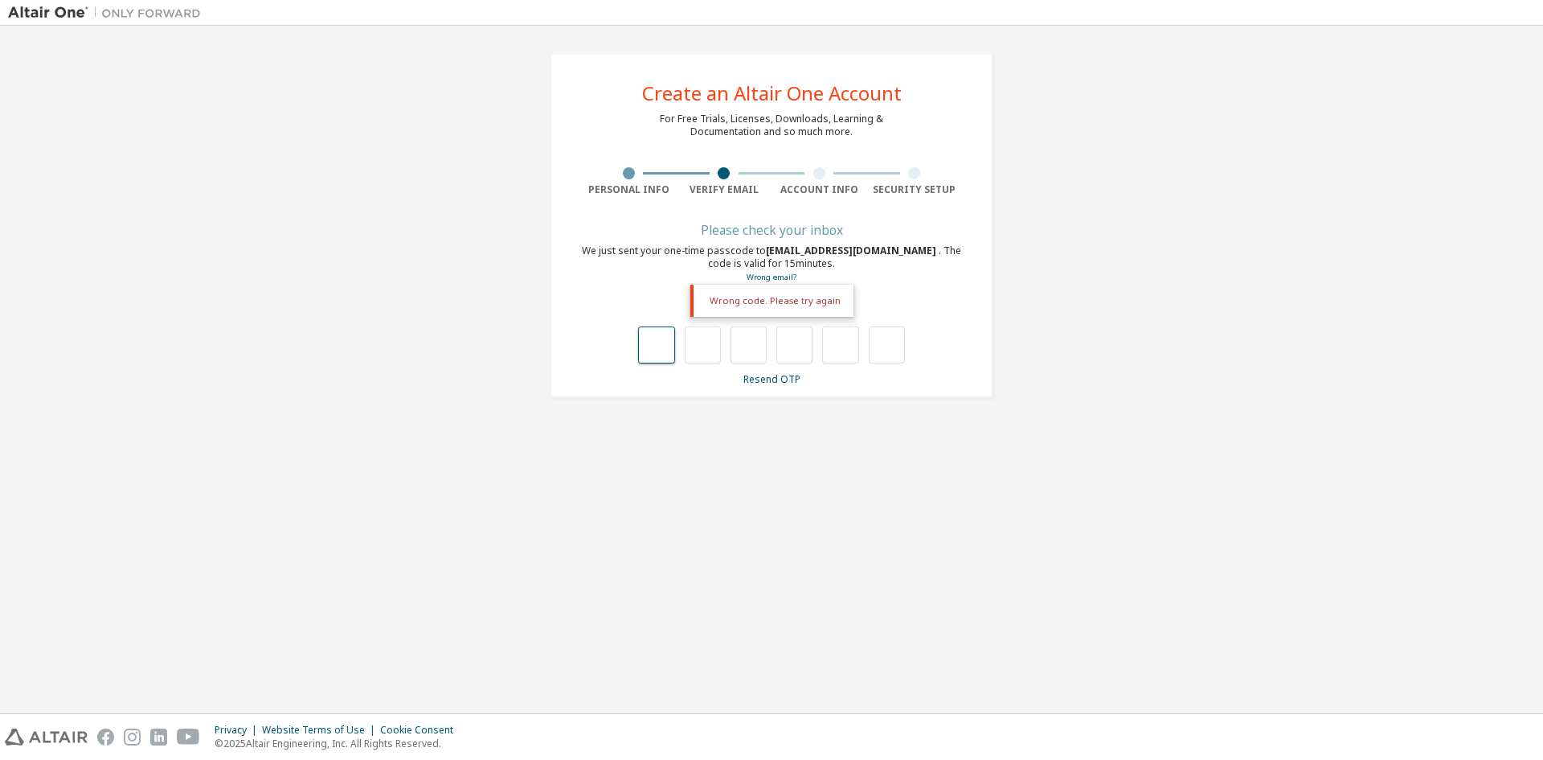
drag, startPoint x: 647, startPoint y: 357, endPoint x: 1014, endPoint y: 334, distance: 367.2
click at [1014, 334] on div "**********" at bounding box center [771, 225] width 1527 height 383
type input "*"
drag, startPoint x: 703, startPoint y: 345, endPoint x: 721, endPoint y: 344, distance: 17.7
click at [721, 344] on div "* *" at bounding box center [771, 344] width 267 height 37
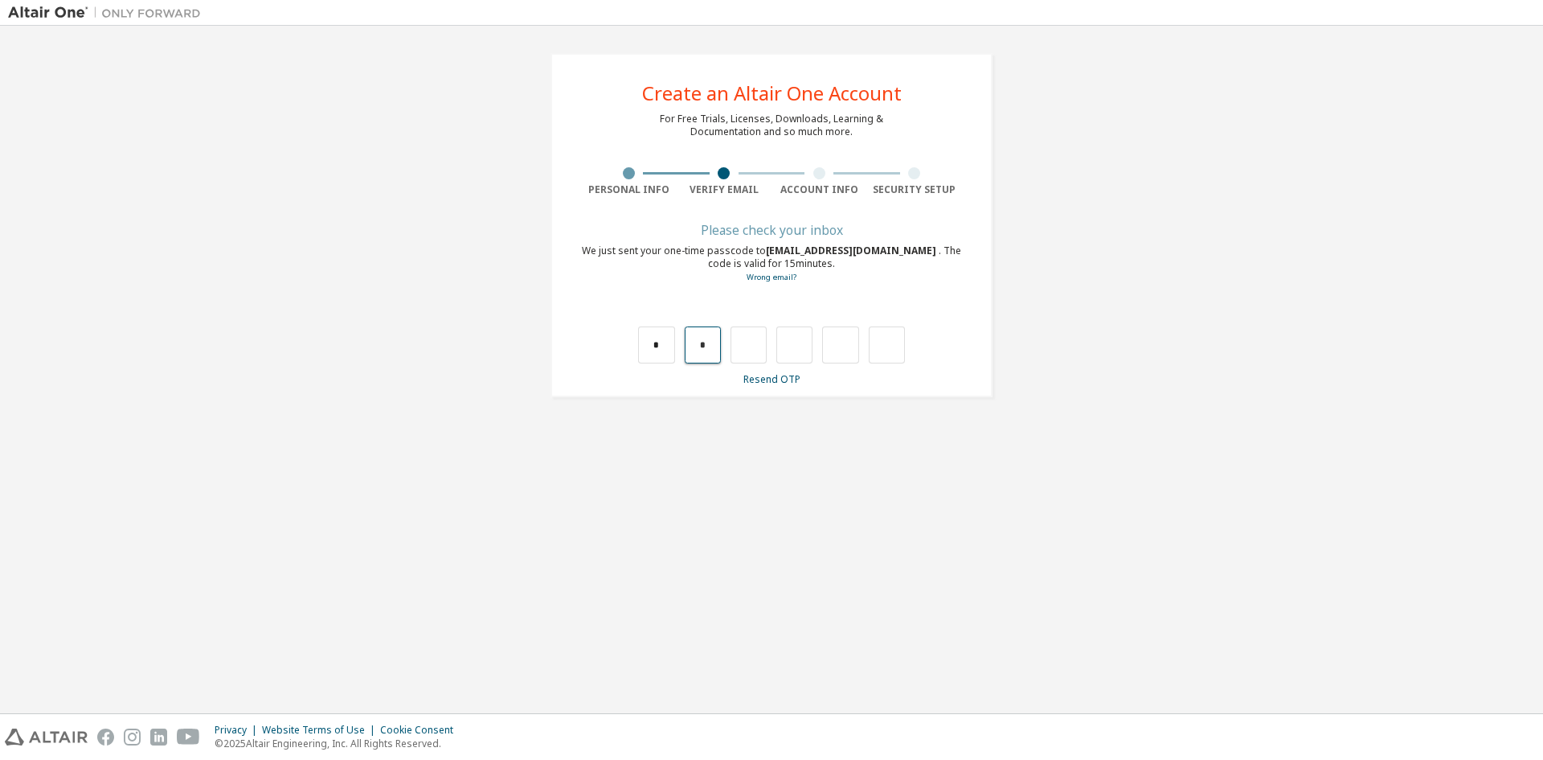
click at [696, 349] on input "*" at bounding box center [703, 344] width 36 height 37
type input "*"
click at [746, 348] on input "*" at bounding box center [749, 344] width 36 height 37
type input "*"
click at [790, 346] on input "*" at bounding box center [795, 344] width 36 height 37
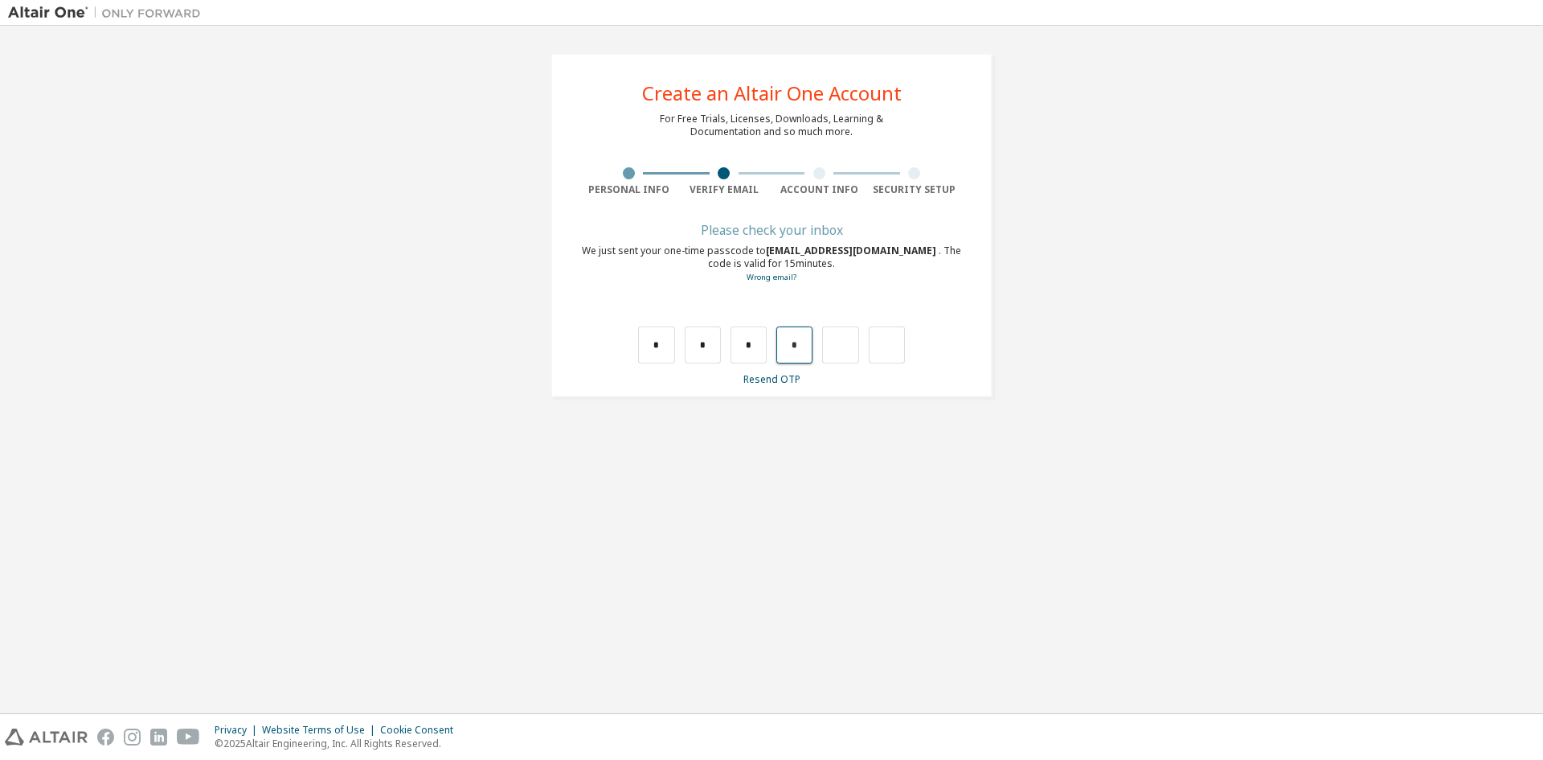
type input "*"
click at [798, 346] on input "*" at bounding box center [795, 344] width 36 height 37
drag, startPoint x: 847, startPoint y: 345, endPoint x: 824, endPoint y: 356, distance: 25.9
click at [824, 356] on input "*" at bounding box center [840, 344] width 36 height 37
type input "*"
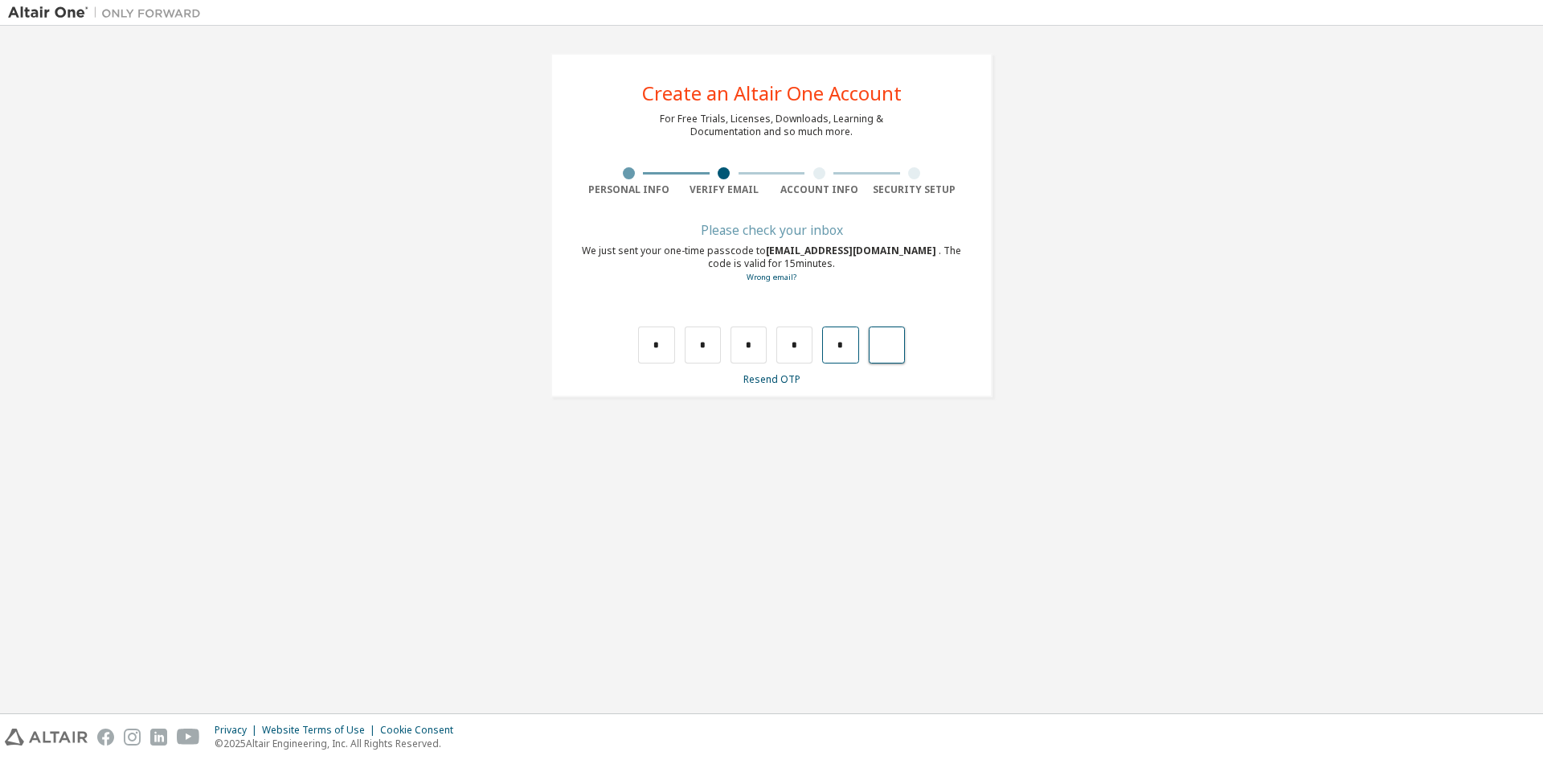
type input "*"
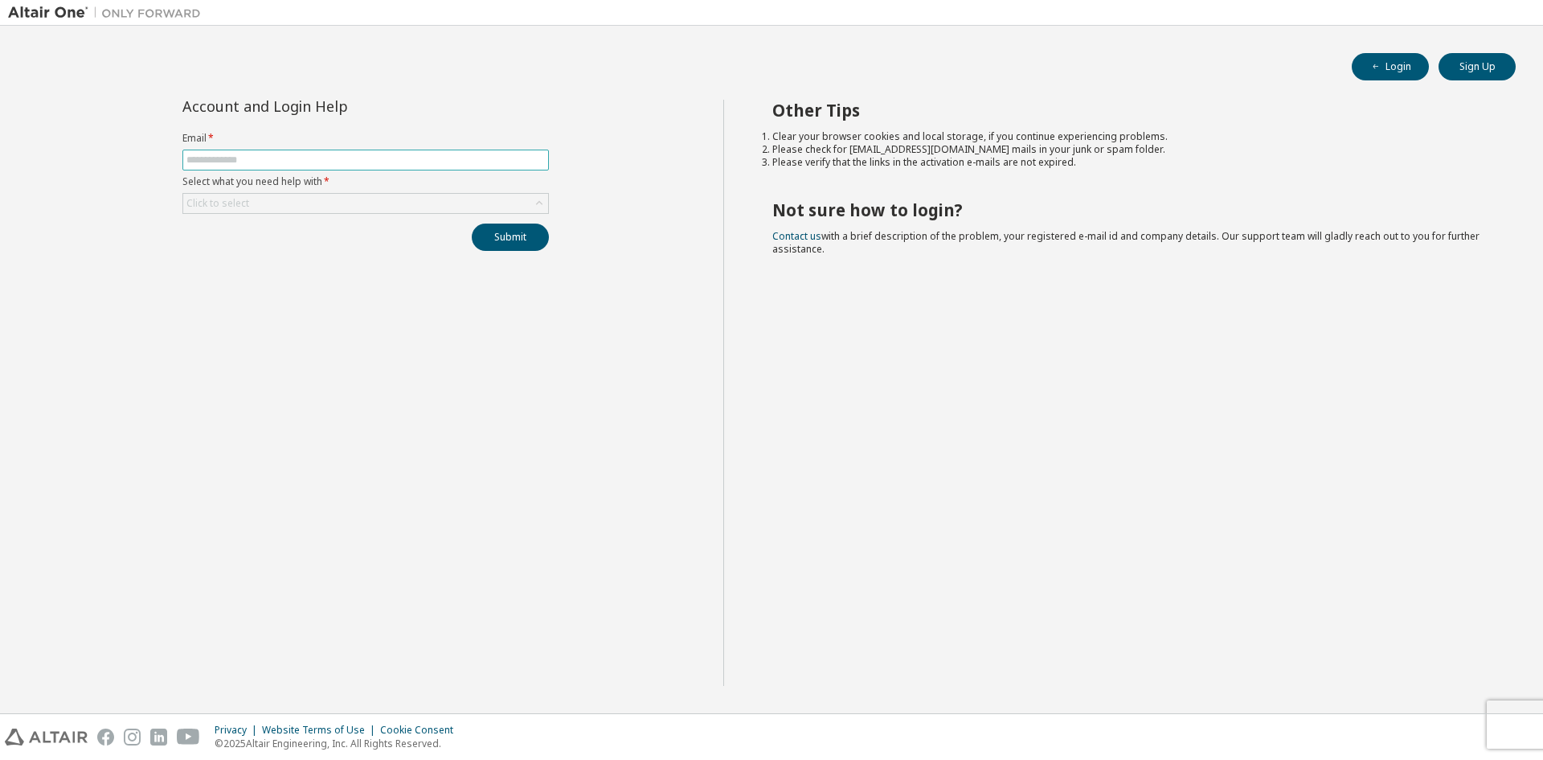
click at [276, 162] on input "text" at bounding box center [365, 160] width 359 height 13
type input "**********"
click at [253, 203] on div "Click to select" at bounding box center [365, 203] width 365 height 19
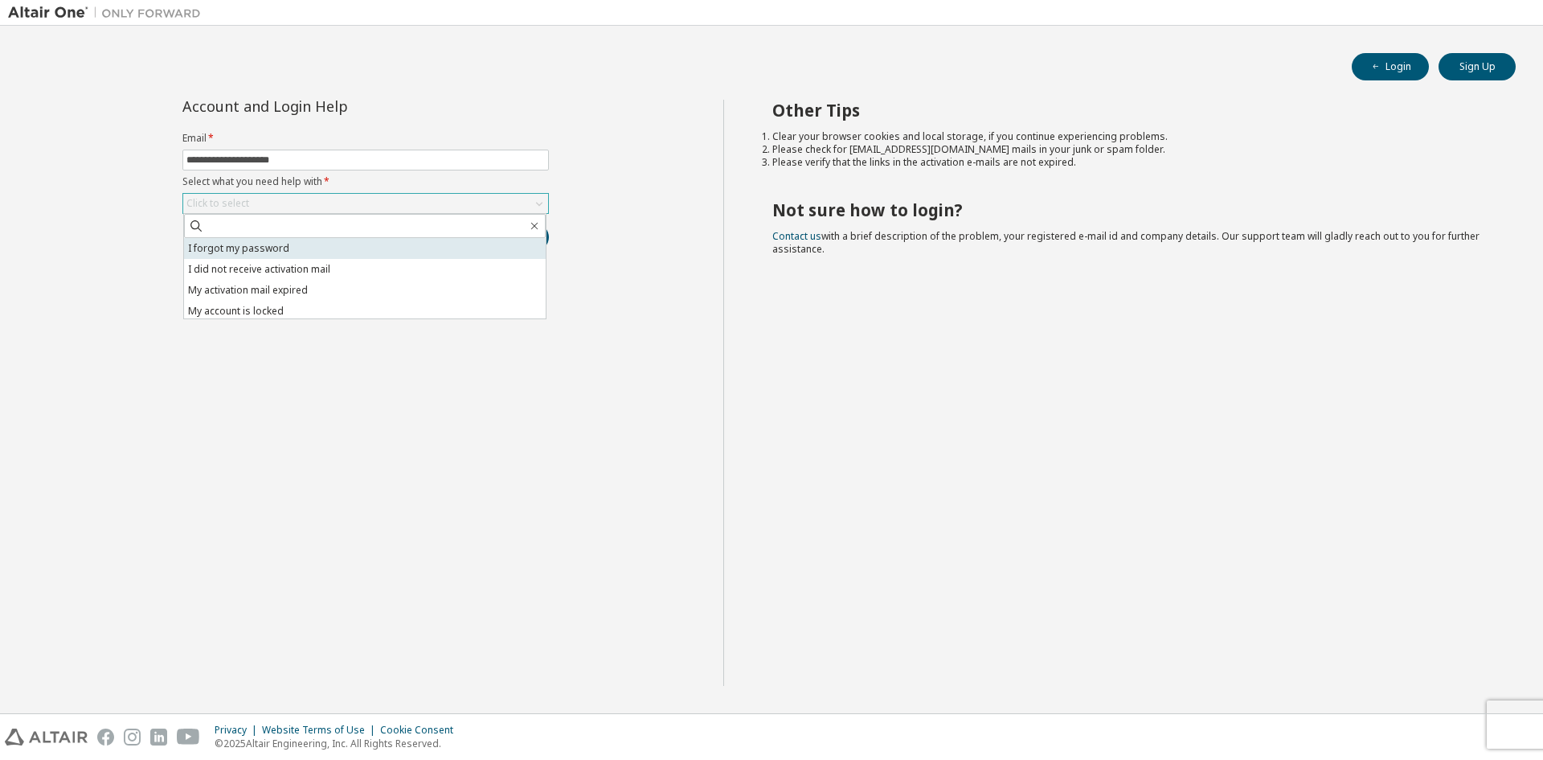
click at [279, 248] on li "I forgot my password" at bounding box center [365, 248] width 362 height 21
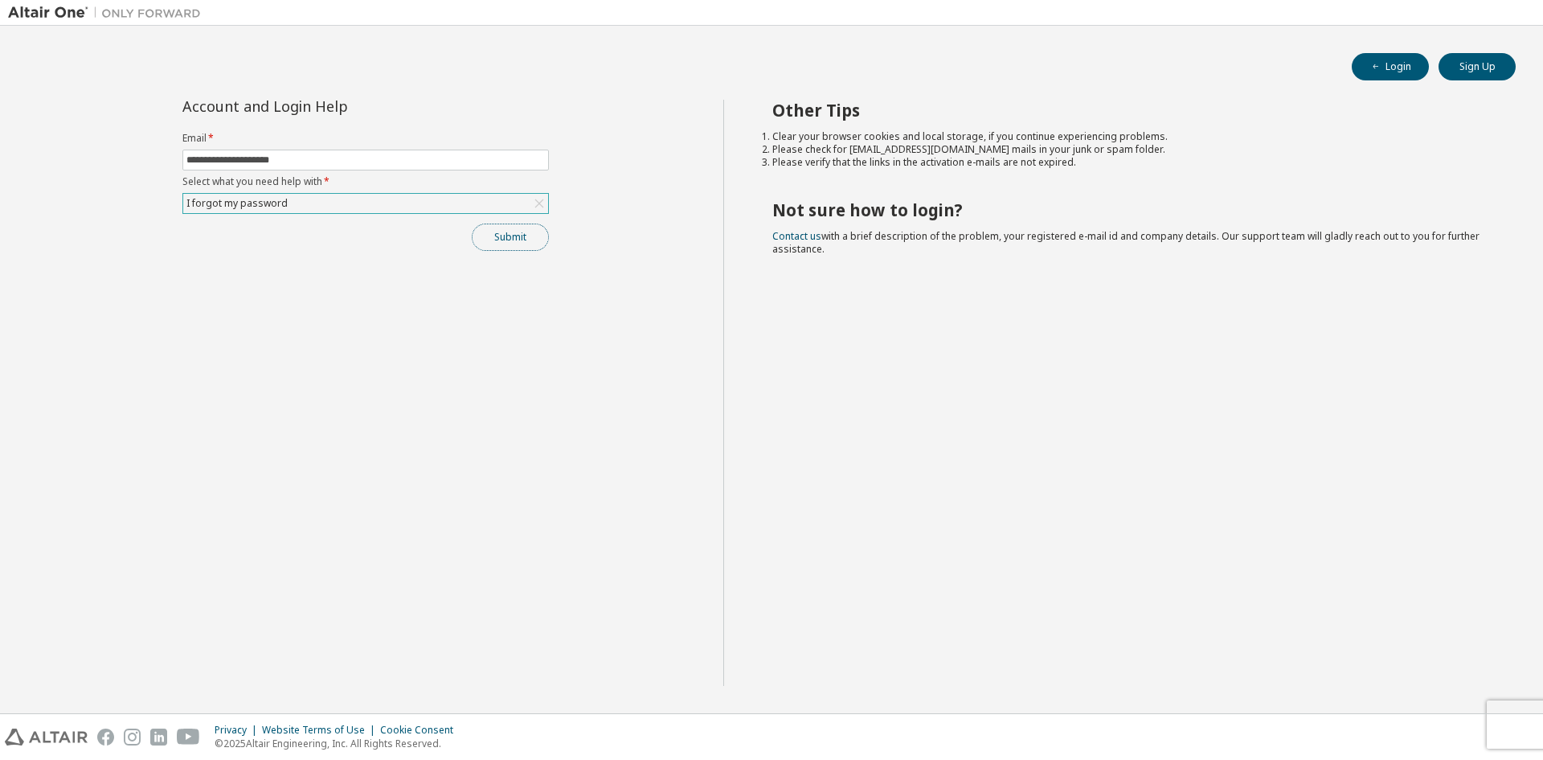
click at [510, 232] on button "Submit" at bounding box center [510, 236] width 77 height 27
click at [506, 232] on button "Submit" at bounding box center [510, 236] width 77 height 27
click at [1445, 678] on div "Bad Request" at bounding box center [1411, 680] width 167 height 14
click at [1512, 681] on icon "button" at bounding box center [1510, 679] width 6 height 6
click at [1507, 728] on icon "button" at bounding box center [1510, 727] width 10 height 10
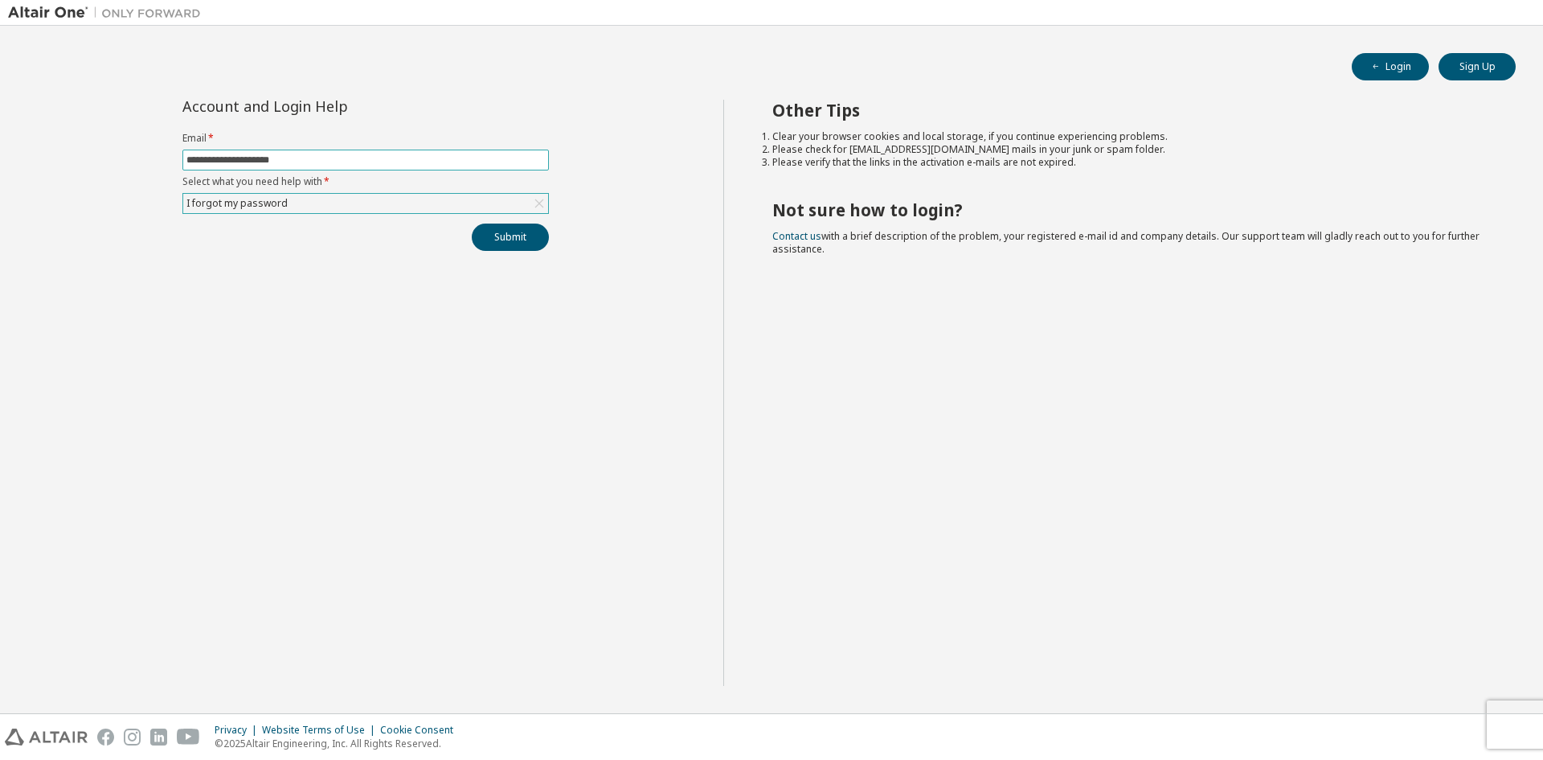
click at [337, 154] on input "**********" at bounding box center [365, 160] width 359 height 13
click at [346, 202] on div "I forgot my password" at bounding box center [365, 203] width 365 height 19
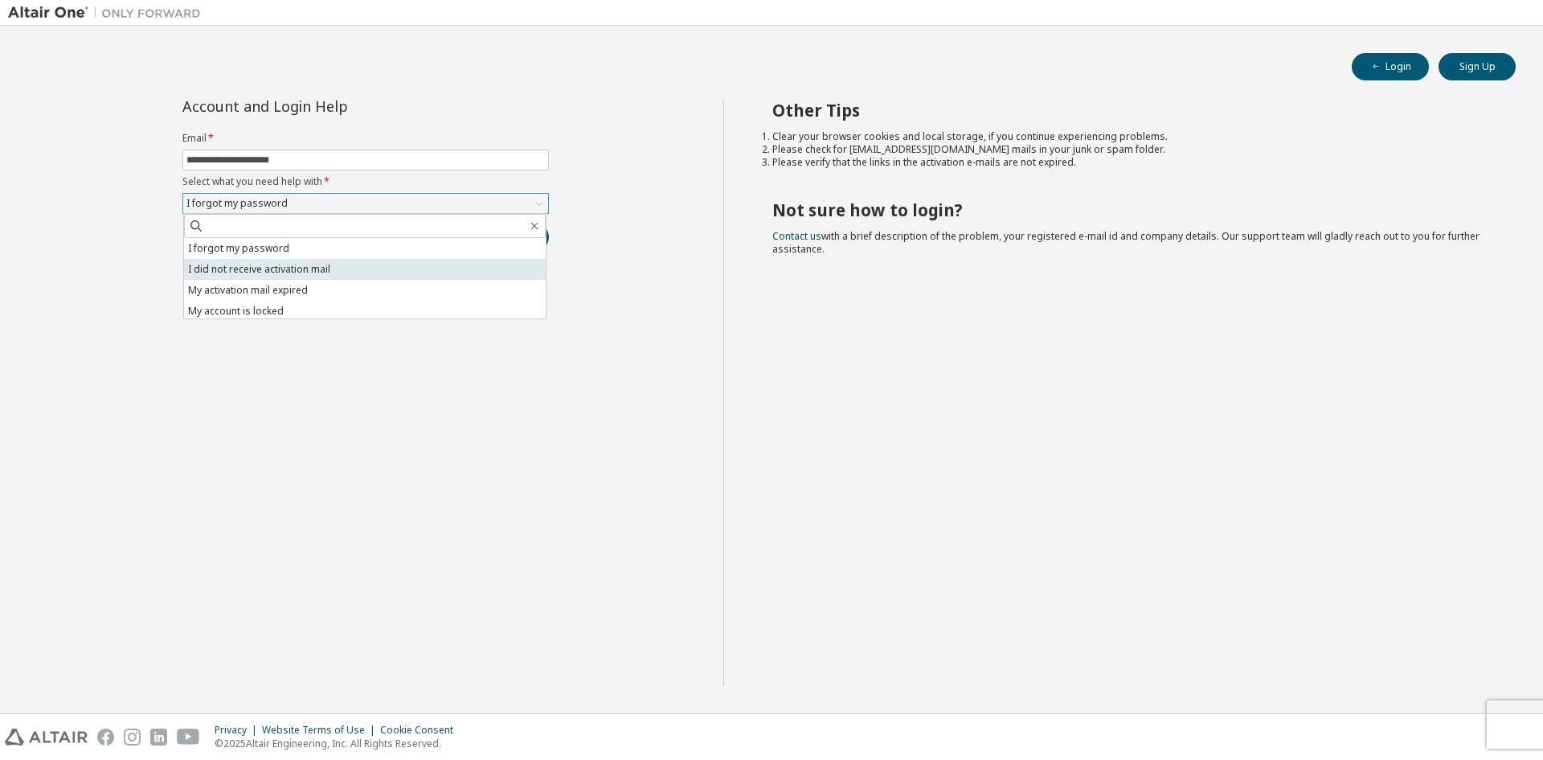
click at [324, 271] on li "I did not receive activation mail" at bounding box center [365, 269] width 362 height 21
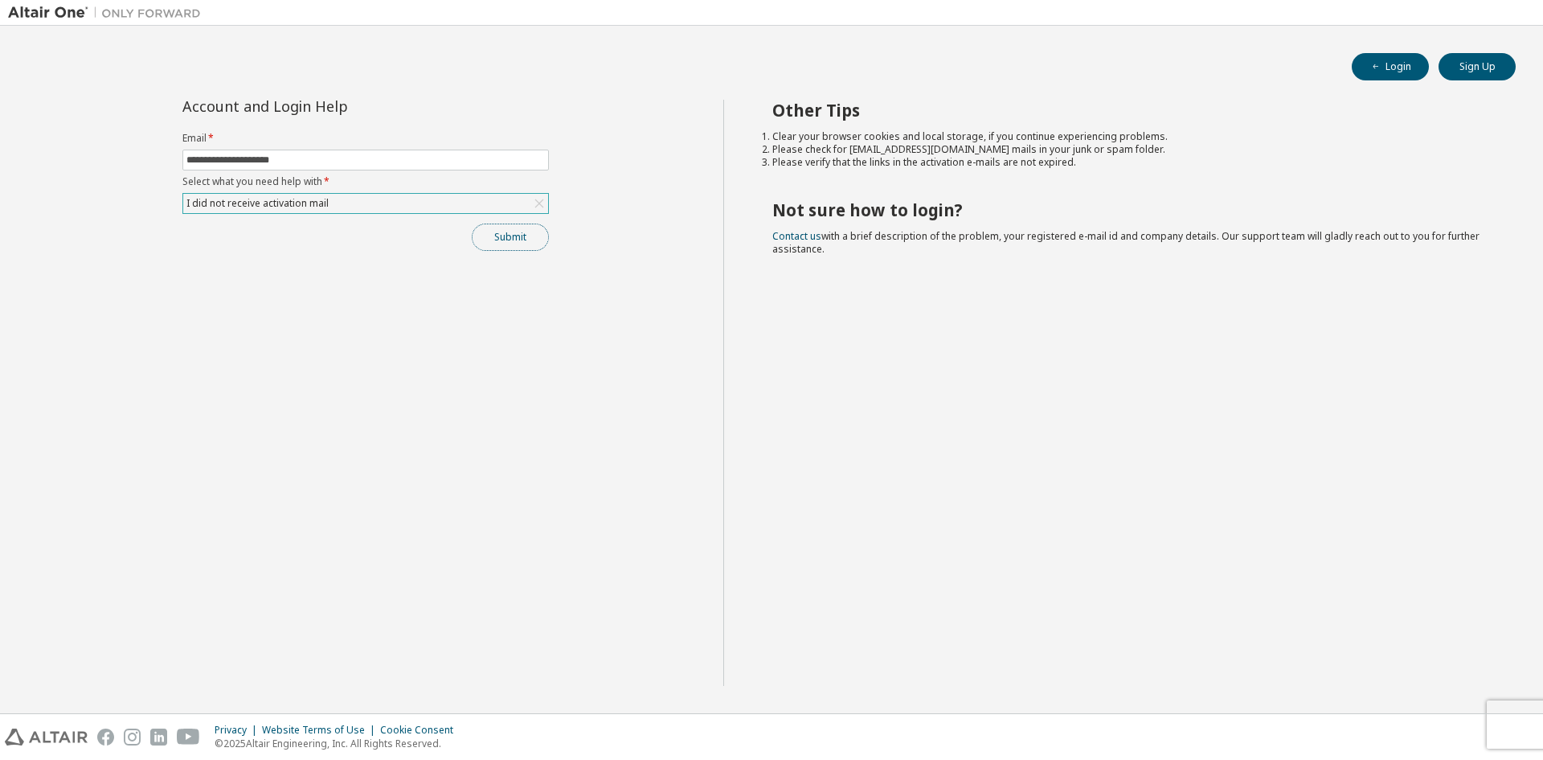
click at [516, 243] on button "Submit" at bounding box center [510, 236] width 77 height 27
click at [518, 242] on button "Submit" at bounding box center [510, 236] width 77 height 27
click at [1508, 673] on button "button" at bounding box center [1510, 680] width 10 height 14
click at [1506, 727] on icon "button" at bounding box center [1510, 727] width 10 height 10
click at [526, 249] on button "Submit" at bounding box center [510, 236] width 77 height 27
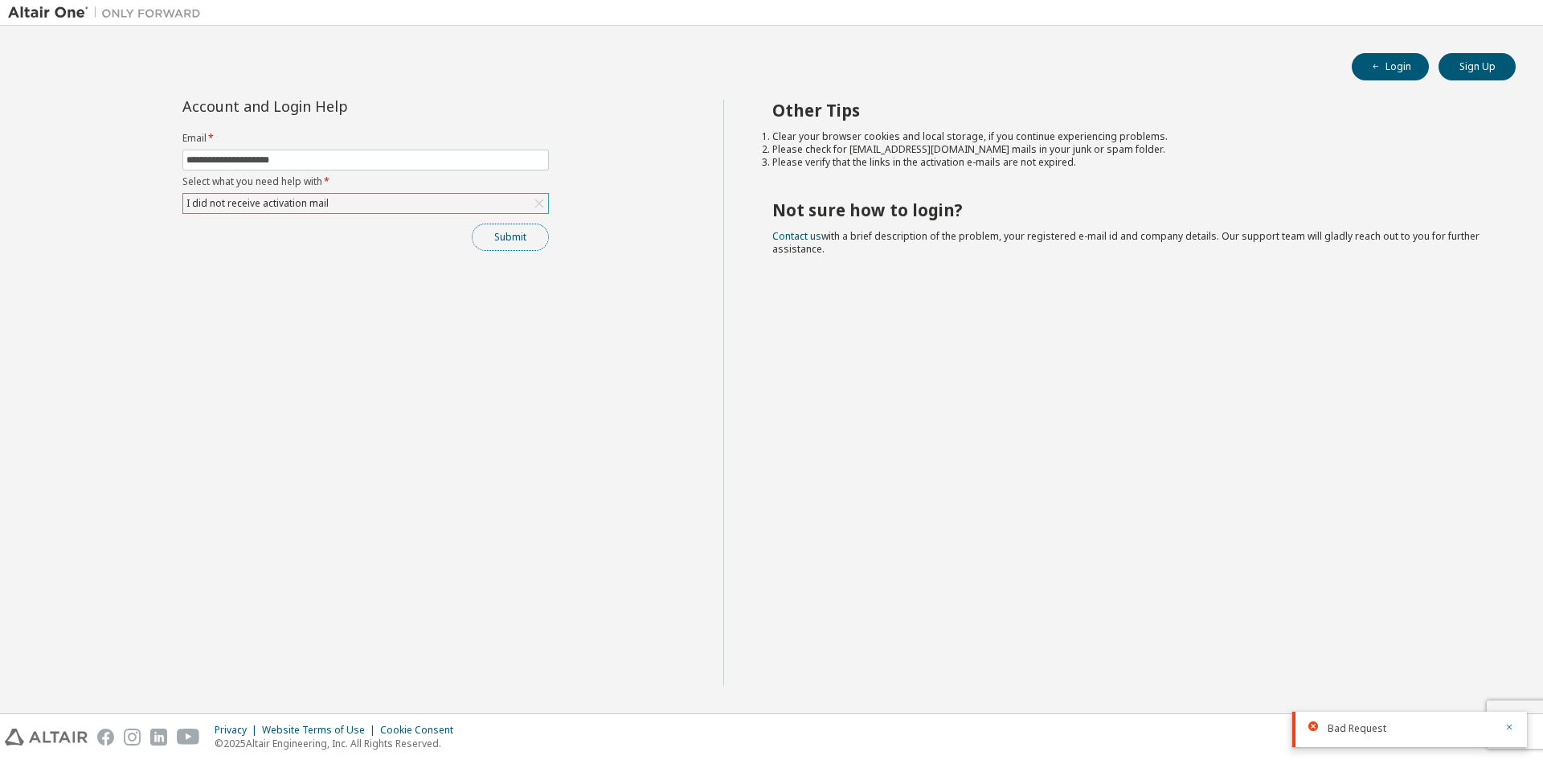
click at [532, 235] on button "Submit" at bounding box center [510, 236] width 77 height 27
